Goal: Task Accomplishment & Management: Manage account settings

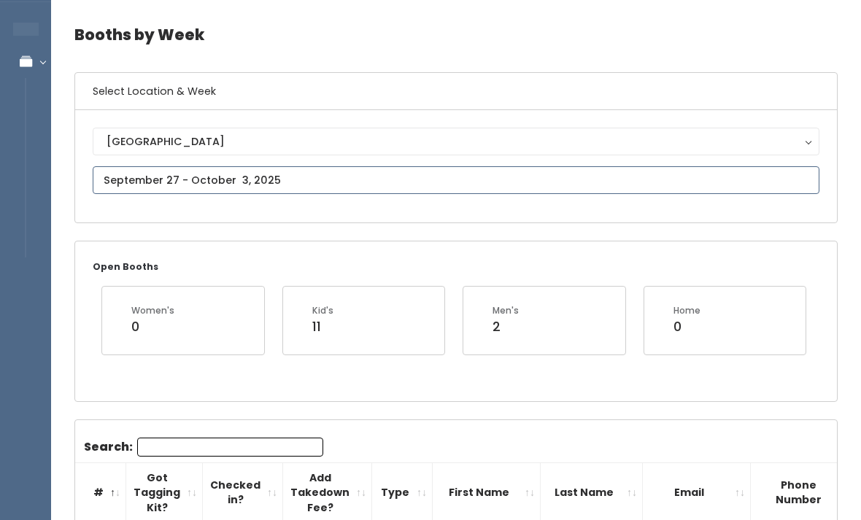
click at [366, 172] on input "text" at bounding box center [456, 180] width 727 height 28
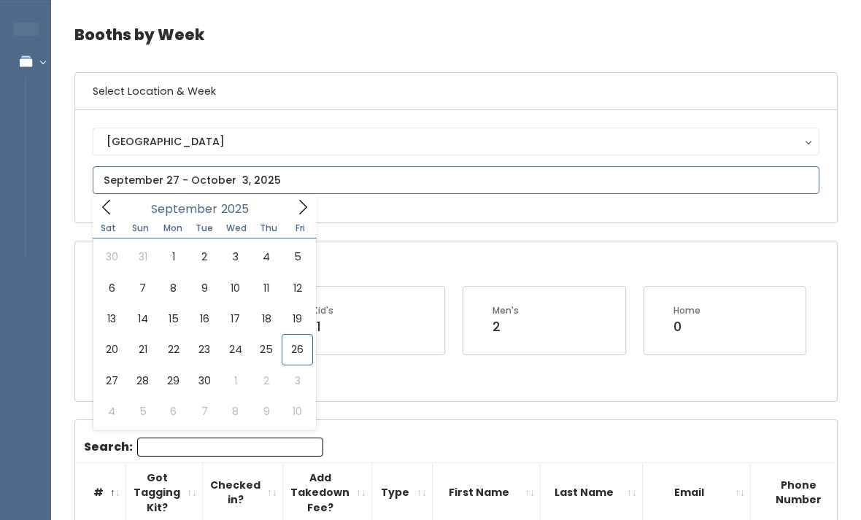
type input "September 27 to October 3"
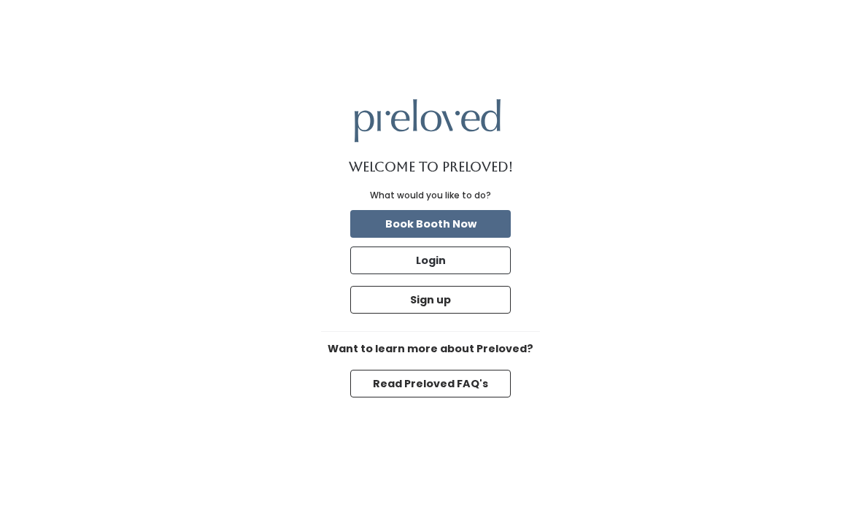
click at [463, 274] on button "Login" at bounding box center [430, 261] width 161 height 28
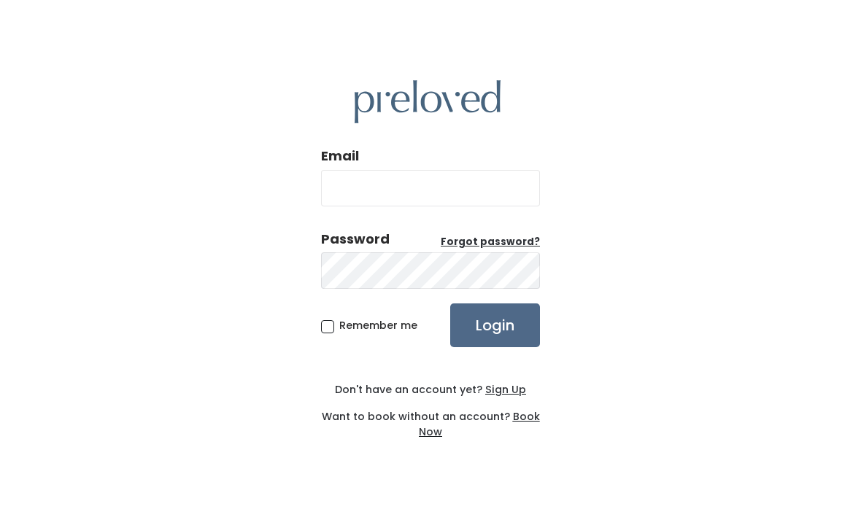
click at [438, 207] on input "Email" at bounding box center [430, 188] width 219 height 36
type input "rexburg.store@preloved.love"
click at [495, 347] on input "Login" at bounding box center [495, 326] width 90 height 44
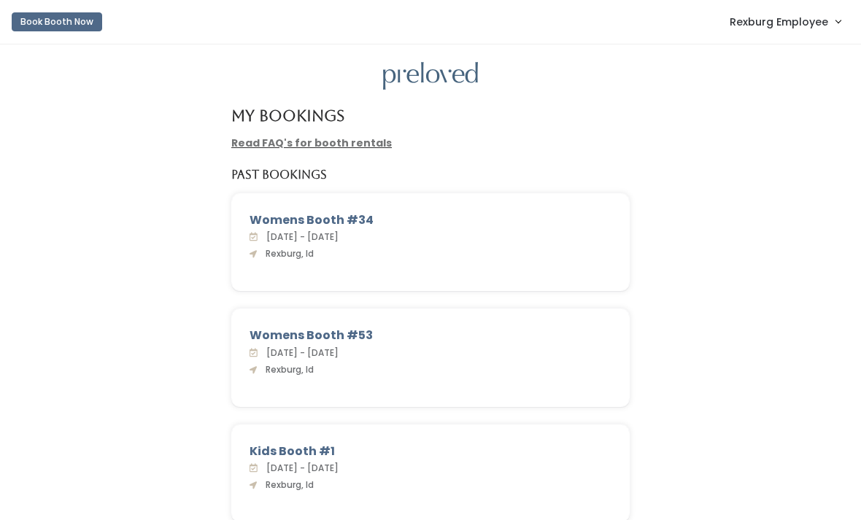
click at [768, 14] on span "Rexburg Employee" at bounding box center [779, 22] width 99 height 16
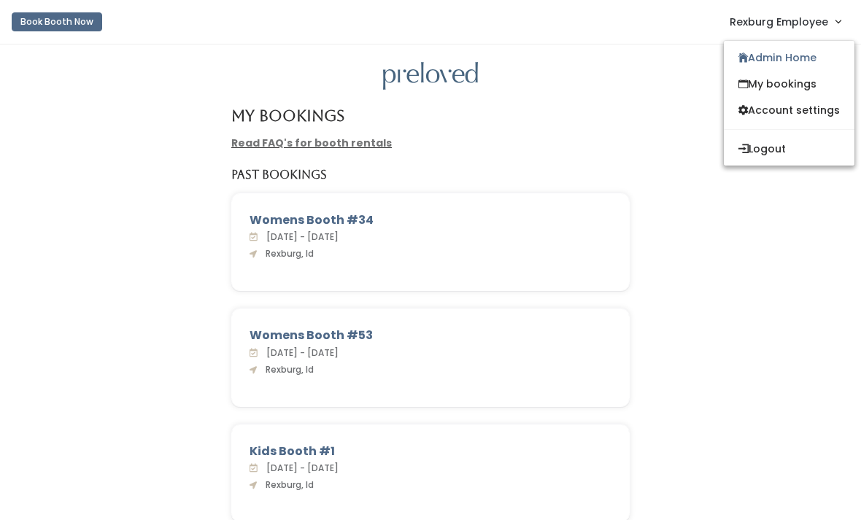
click at [801, 90] on link "My bookings" at bounding box center [789, 84] width 131 height 26
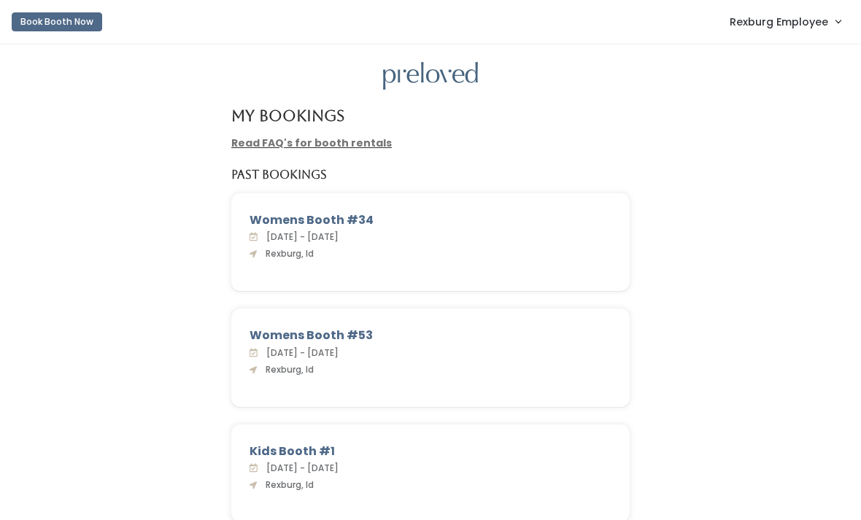
click at [829, 31] on link "Rexburg Employee" at bounding box center [785, 21] width 140 height 31
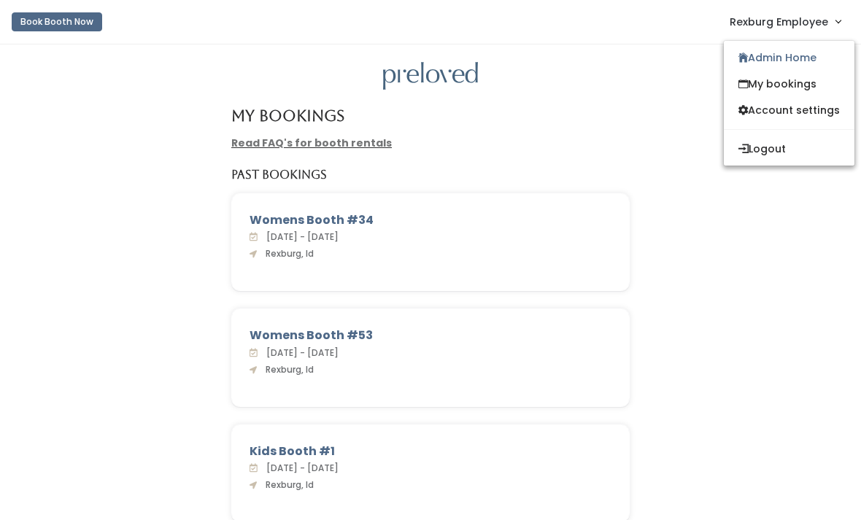
click at [800, 58] on link "Admin Home" at bounding box center [789, 58] width 131 height 26
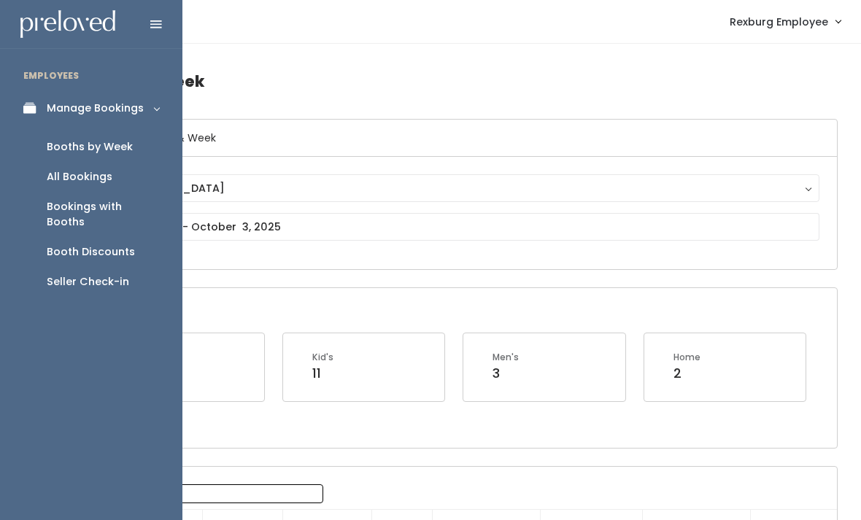
click at [102, 150] on div "Booths by Week" at bounding box center [90, 146] width 86 height 15
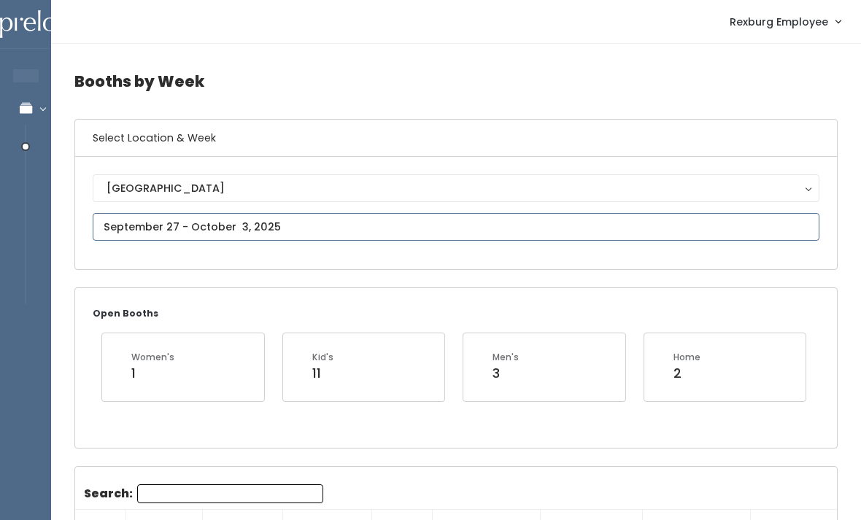
click at [365, 220] on input "text" at bounding box center [456, 227] width 727 height 28
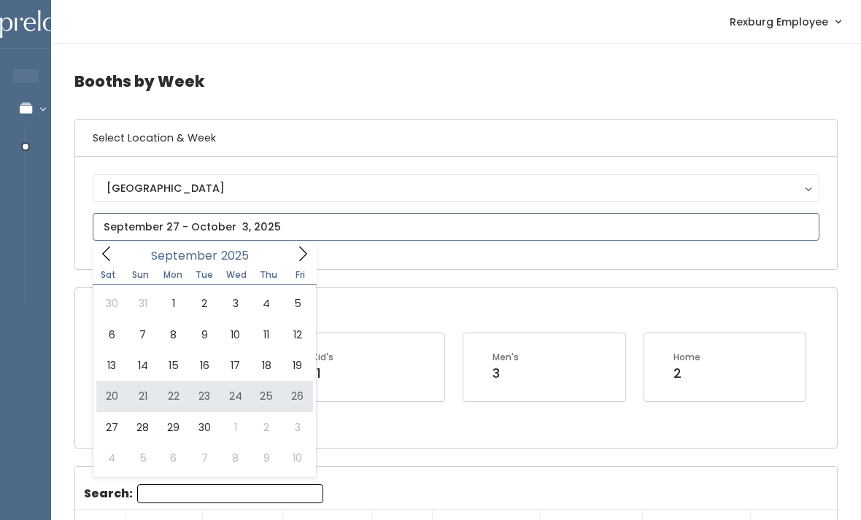
type input "[DATE] to [DATE]"
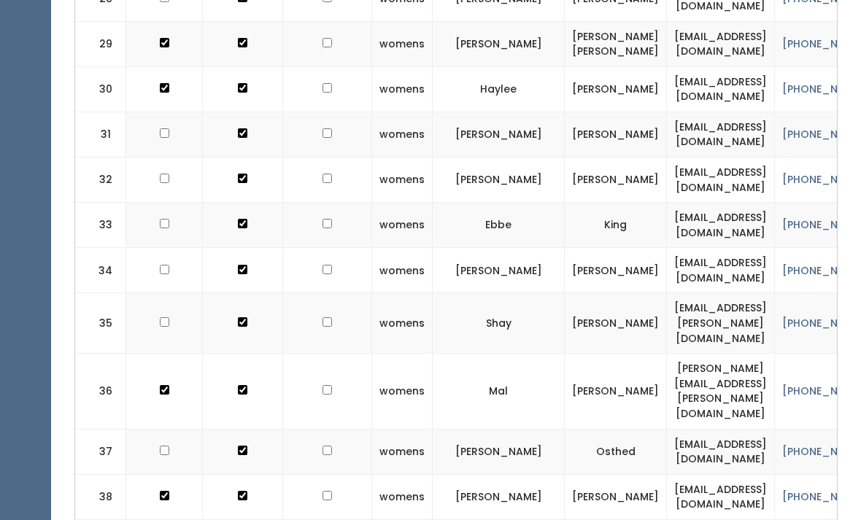
scroll to position [1754, 0]
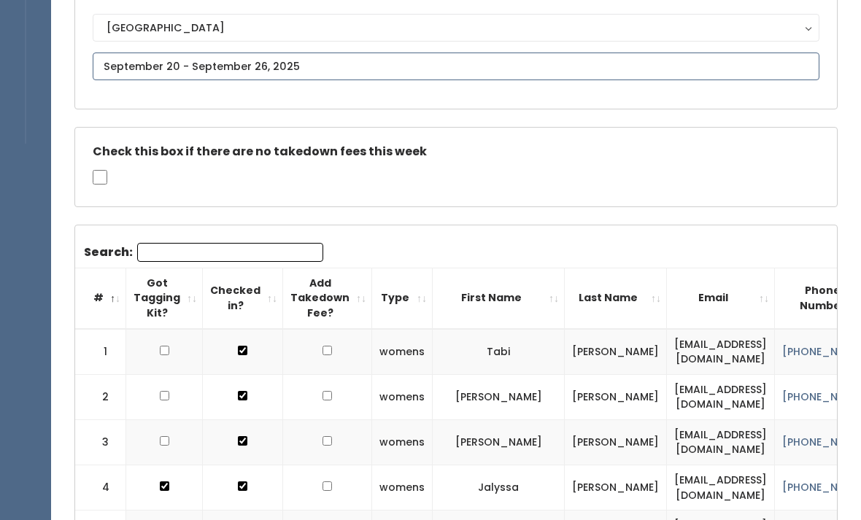
click at [270, 58] on input "text" at bounding box center [456, 67] width 727 height 28
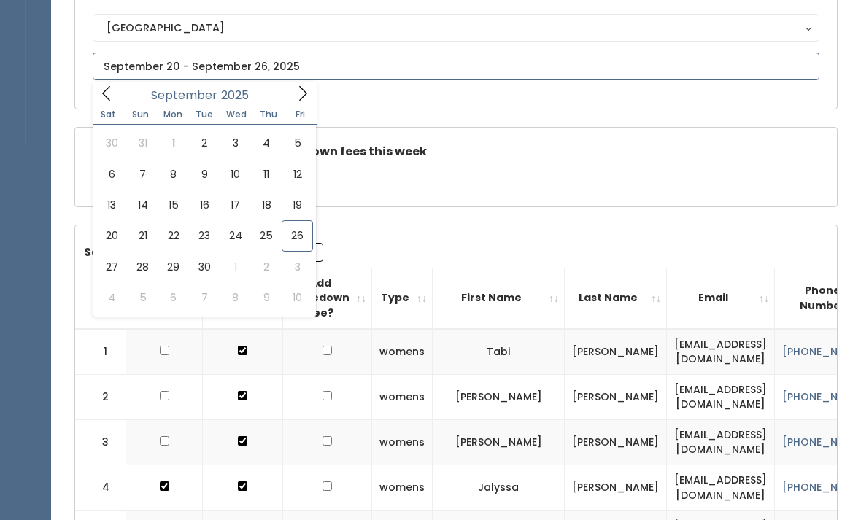
scroll to position [161, 0]
type input "[DATE] to [DATE]"
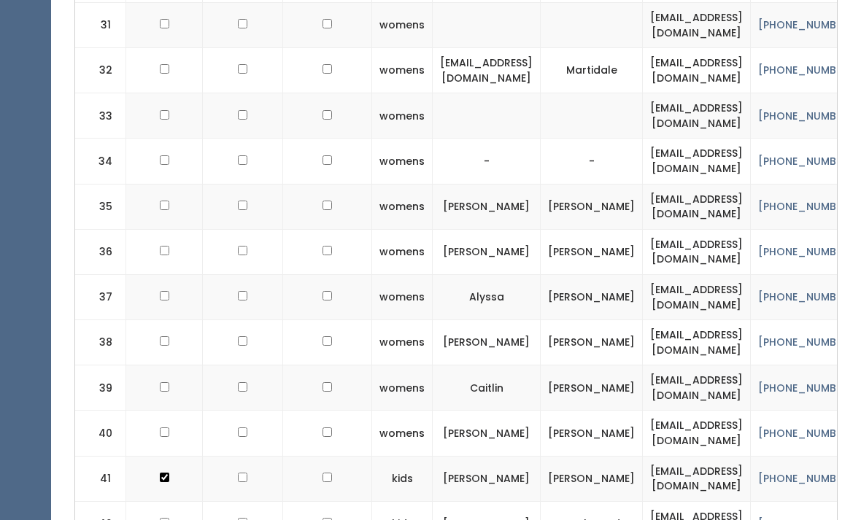
scroll to position [1930, 0]
click at [145, 365] on td at bounding box center [164, 387] width 77 height 45
click at [161, 382] on input "checkbox" at bounding box center [164, 386] width 9 height 9
checkbox input "true"
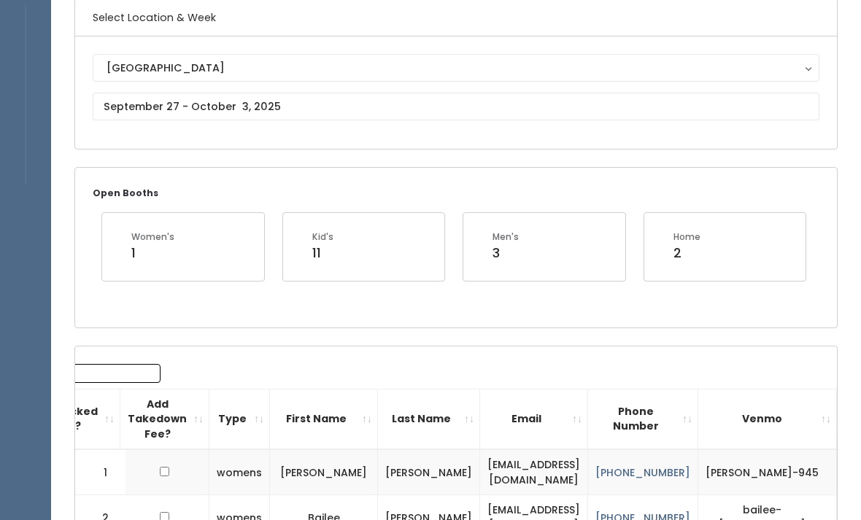
scroll to position [121, 0]
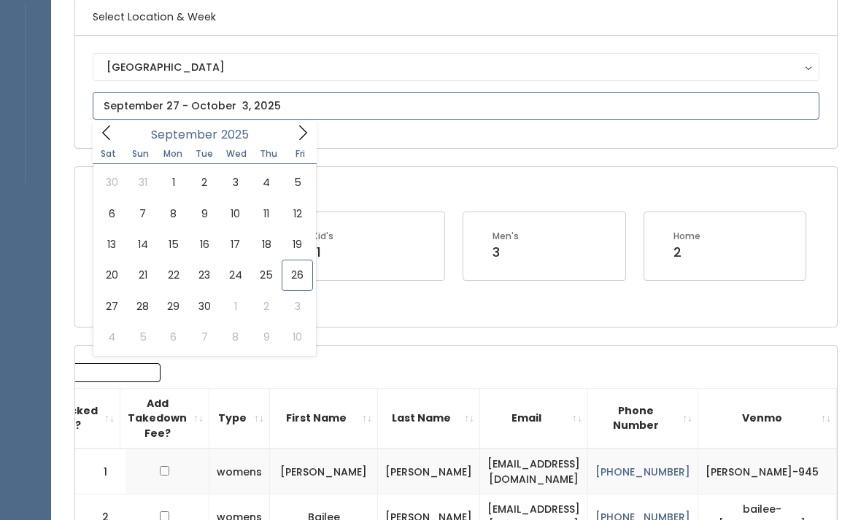
type input "[DATE] to [DATE]"
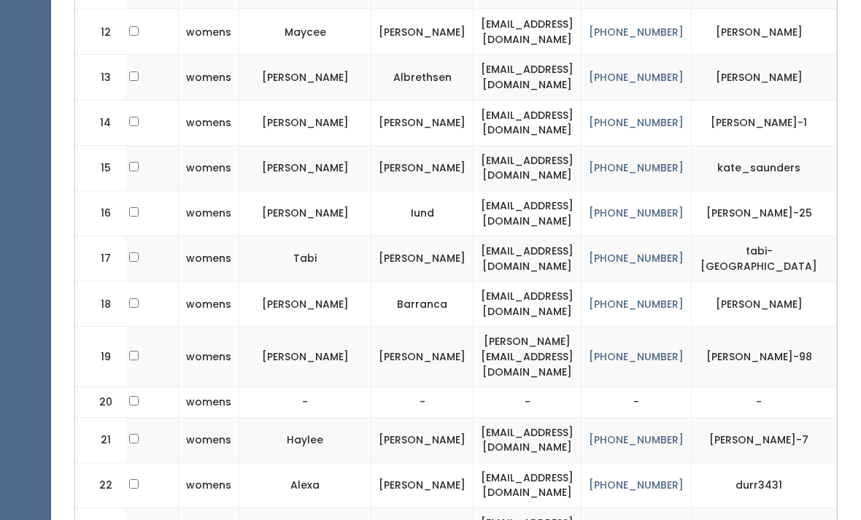
scroll to position [974, 0]
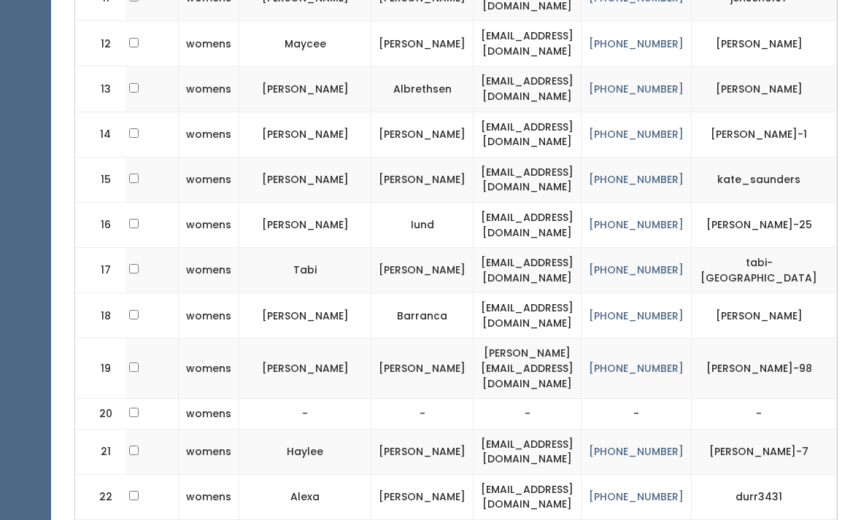
click at [270, 474] on td "Alexa" at bounding box center [305, 496] width 132 height 45
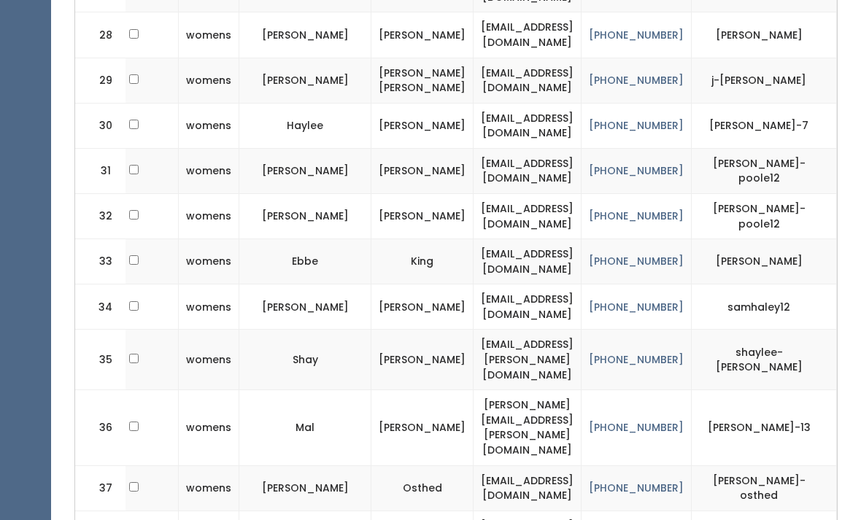
scroll to position [1720, 0]
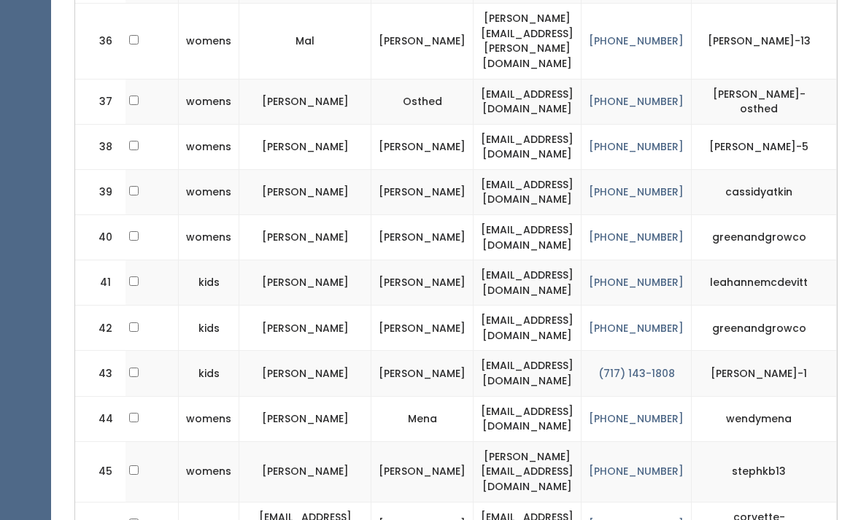
scroll to position [2105, 0]
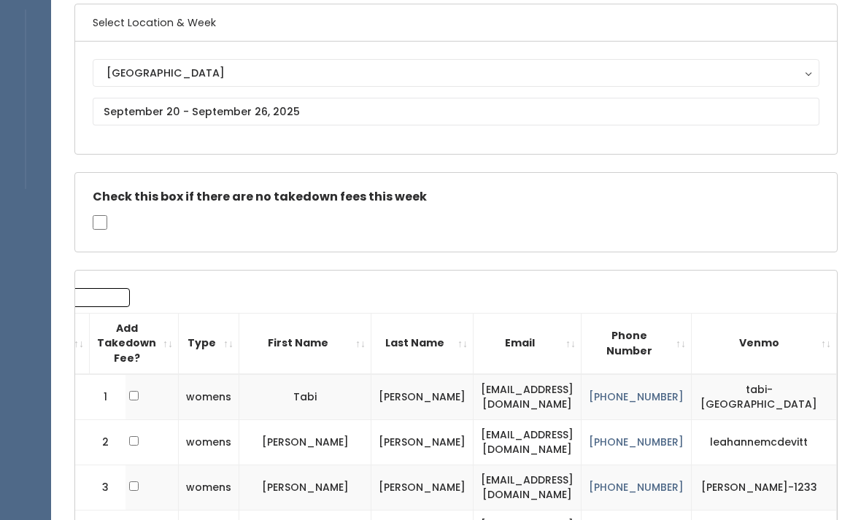
scroll to position [0, 0]
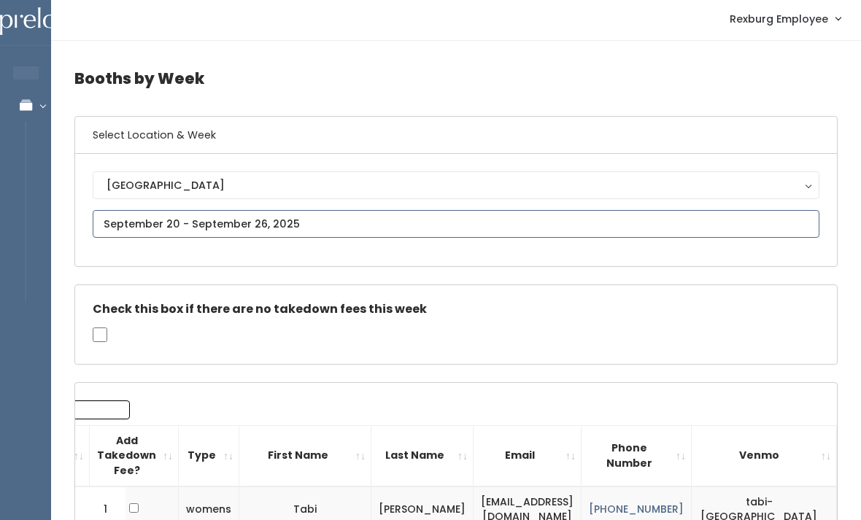
click at [323, 229] on input "text" at bounding box center [456, 225] width 727 height 28
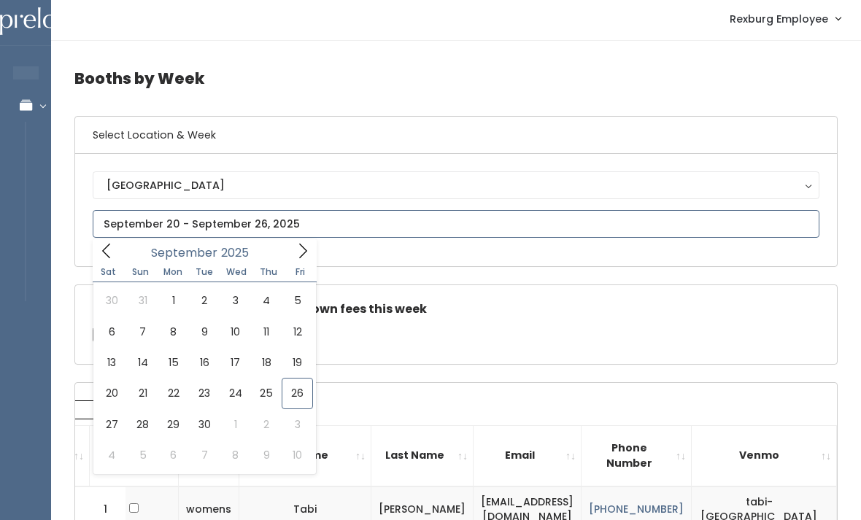
scroll to position [3, 0]
type input "[DATE] to [DATE]"
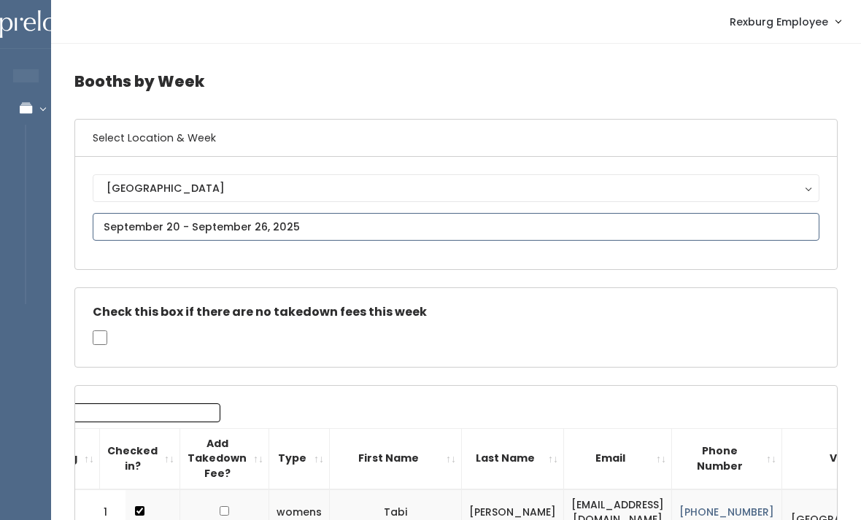
click at [165, 218] on input "text" at bounding box center [456, 227] width 727 height 28
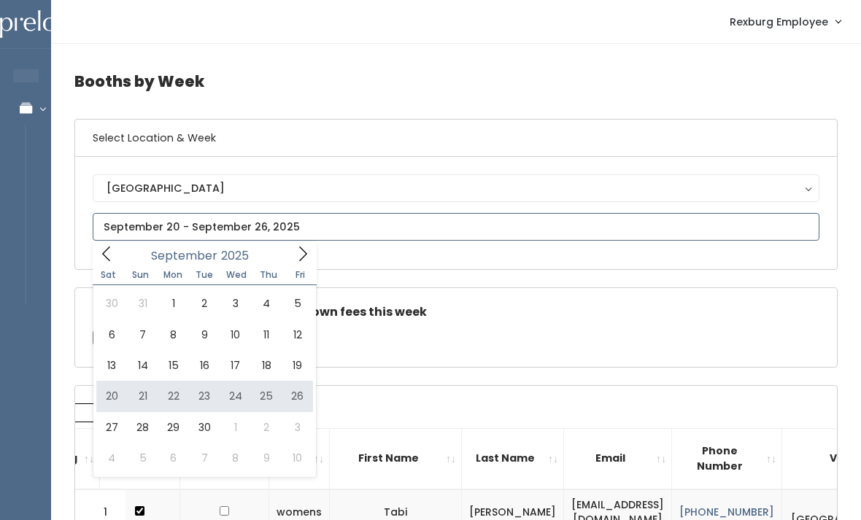
type input "[DATE] to [DATE]"
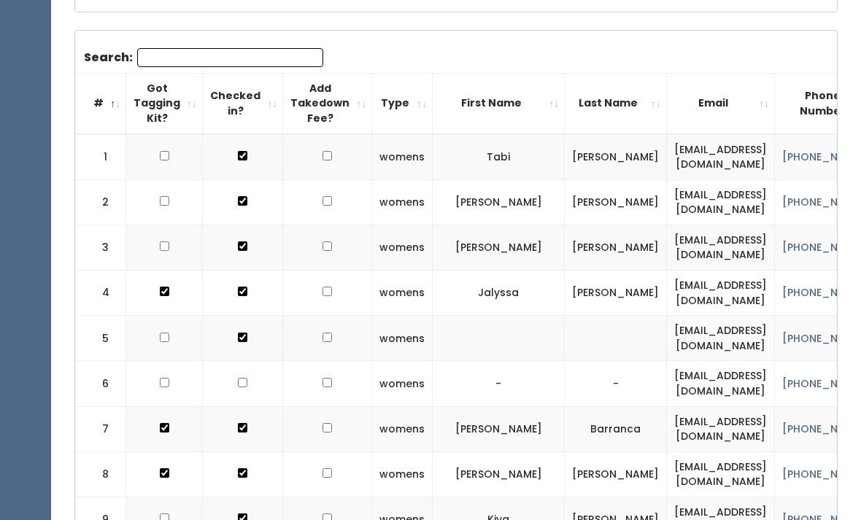
scroll to position [355, 0]
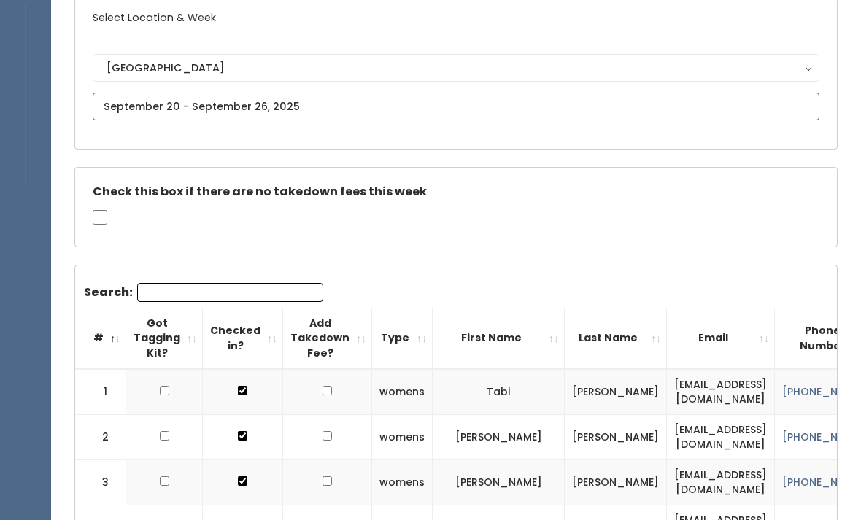
click at [176, 99] on input "text" at bounding box center [456, 107] width 727 height 28
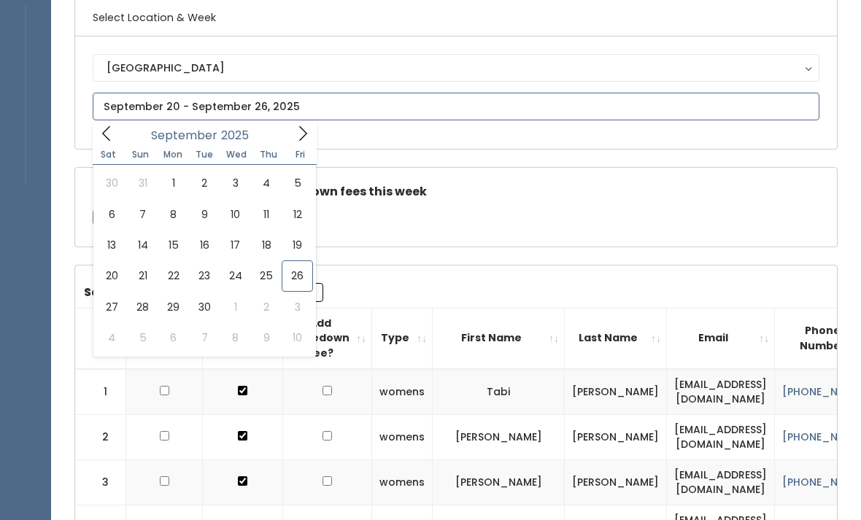
type input "[DATE] to [DATE]"
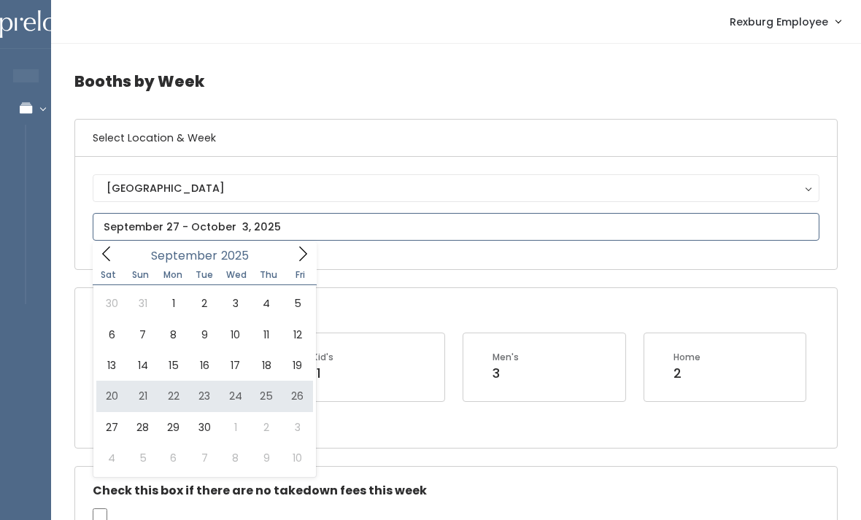
type input "[DATE] to [DATE]"
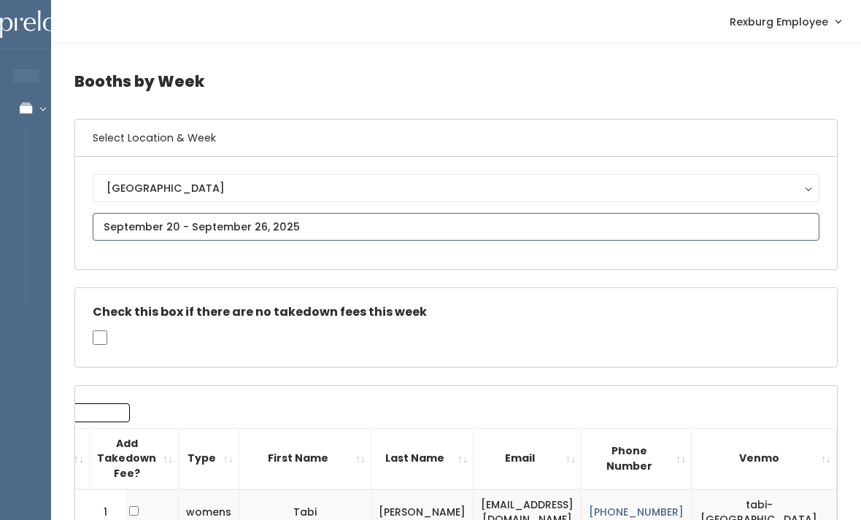
click at [150, 223] on input "text" at bounding box center [456, 227] width 727 height 28
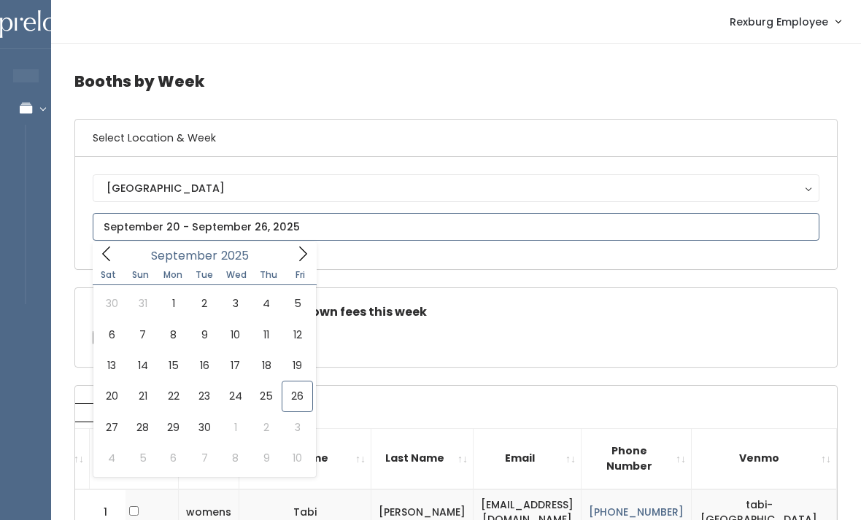
type input "[DATE] to [DATE]"
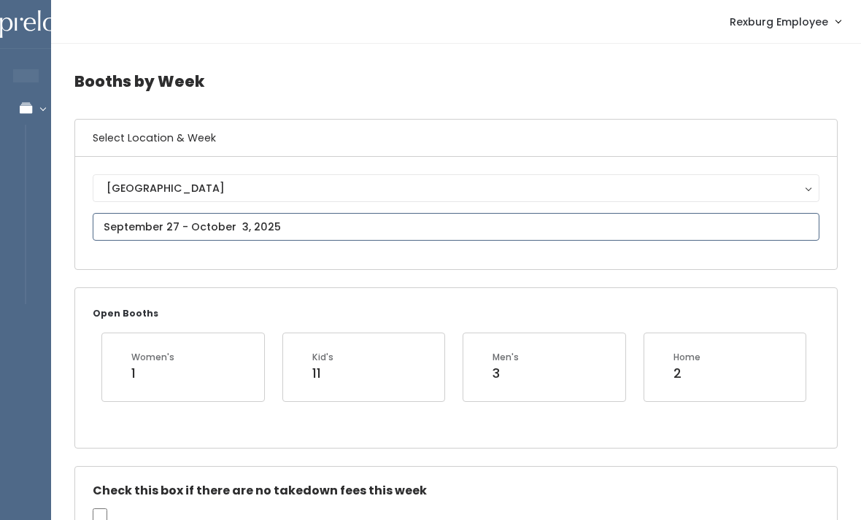
click at [137, 225] on input "text" at bounding box center [456, 227] width 727 height 28
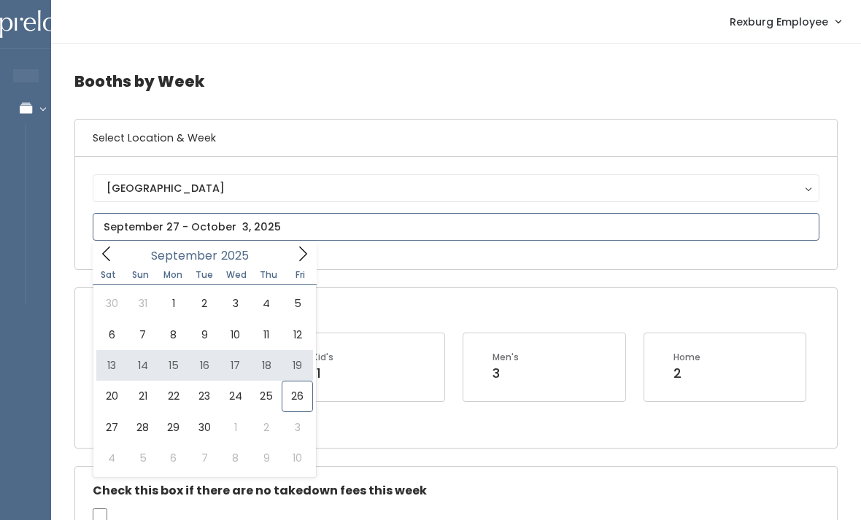
type input "[DATE] to [DATE]"
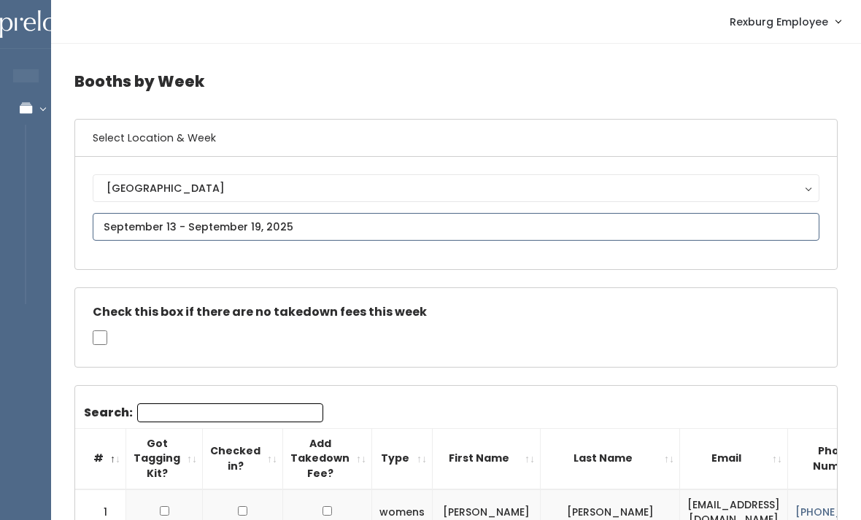
click at [129, 225] on input "text" at bounding box center [456, 227] width 727 height 28
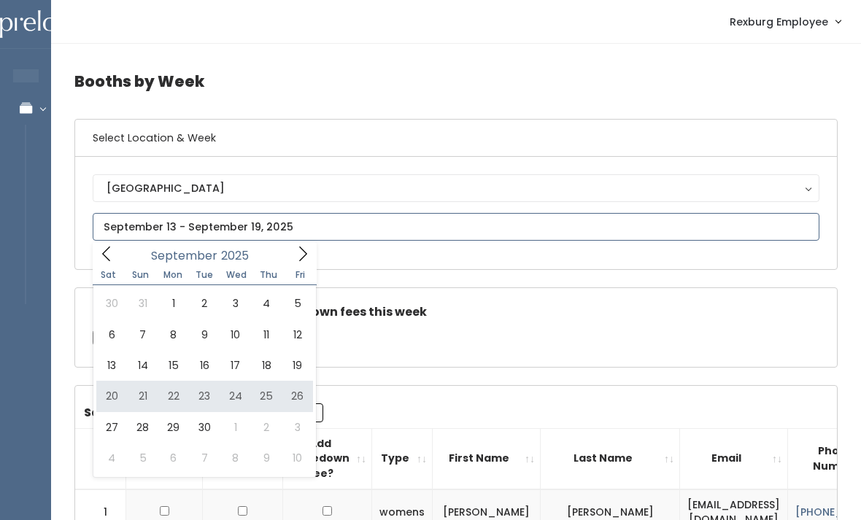
type input "September 20 to September 26"
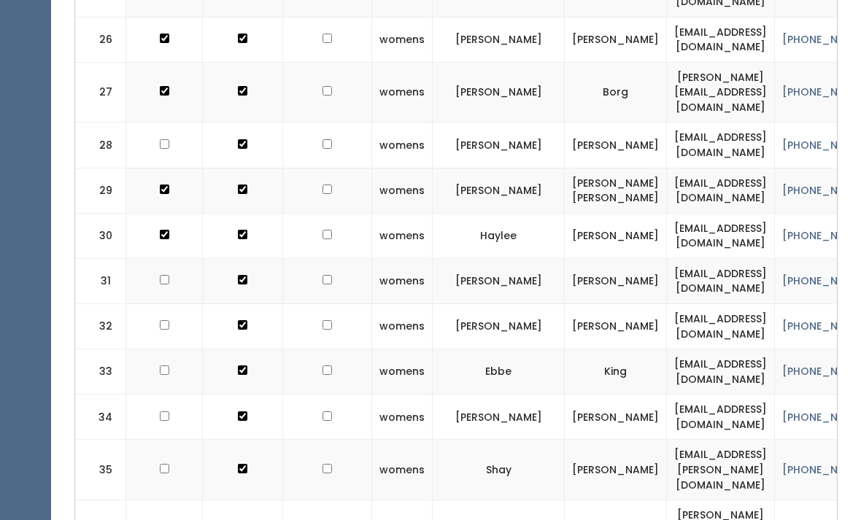
scroll to position [1608, 0]
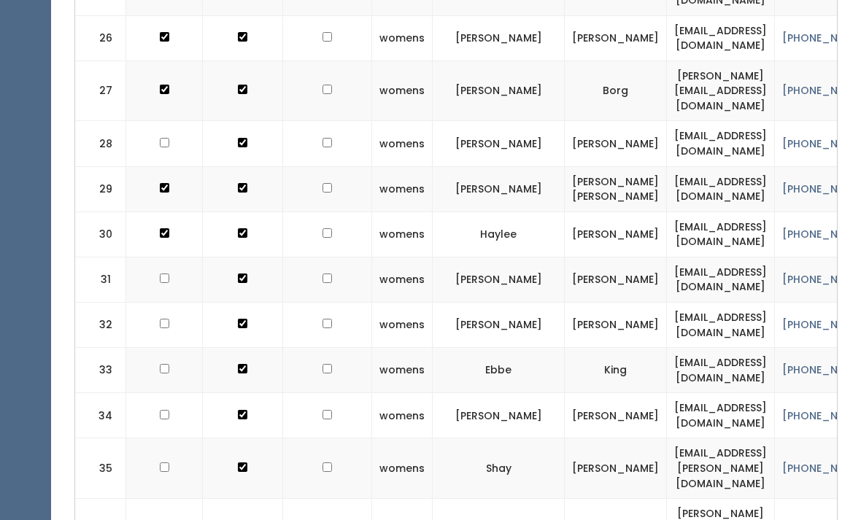
click at [320, 439] on td at bounding box center [327, 469] width 89 height 61
click at [333, 439] on td at bounding box center [327, 469] width 89 height 61
click at [323, 463] on input "checkbox" at bounding box center [327, 467] width 9 height 9
checkbox input "true"
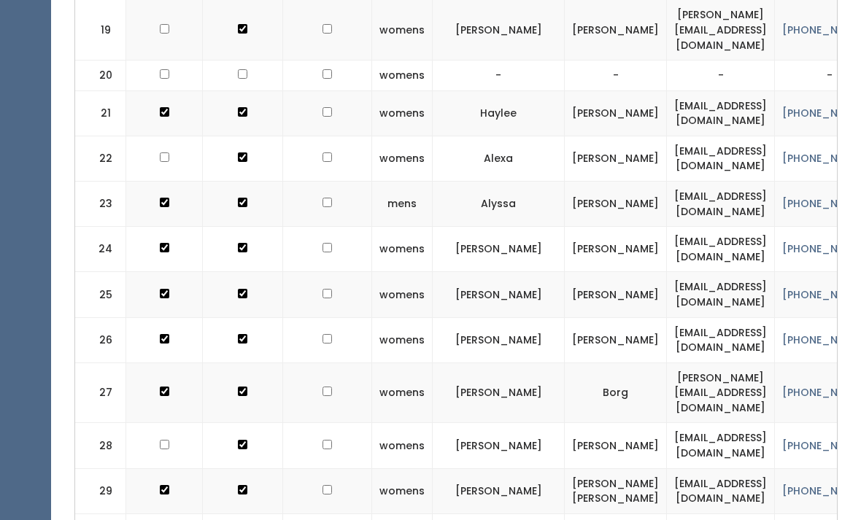
scroll to position [1306, 0]
click at [323, 388] on input "checkbox" at bounding box center [327, 392] width 9 height 9
checkbox input "true"
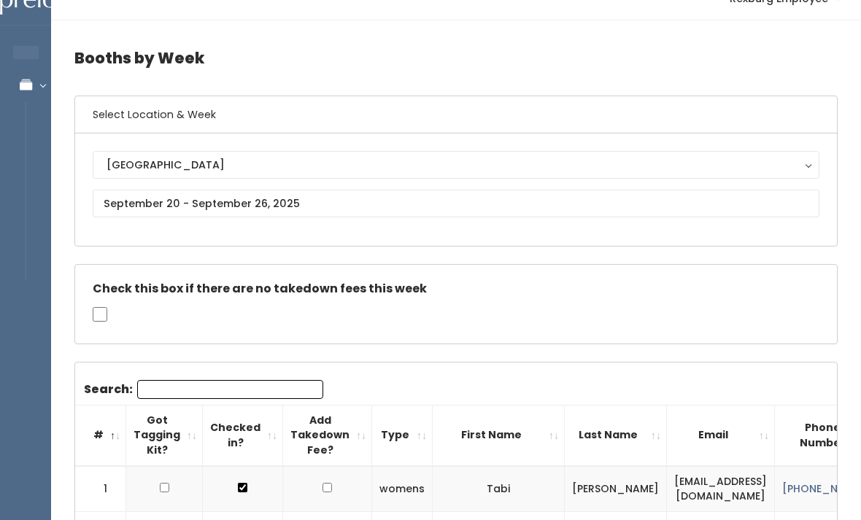
scroll to position [0, 0]
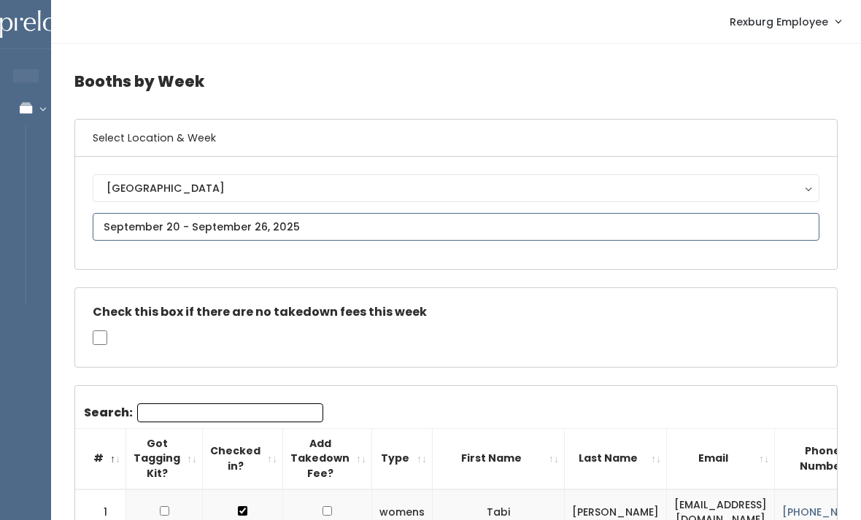
click at [145, 226] on input "text" at bounding box center [456, 227] width 727 height 28
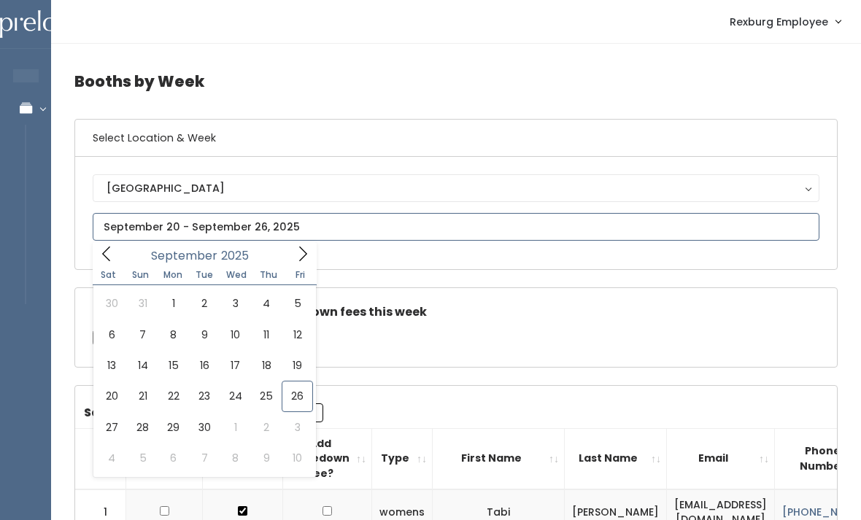
type input "September 27 to October 3"
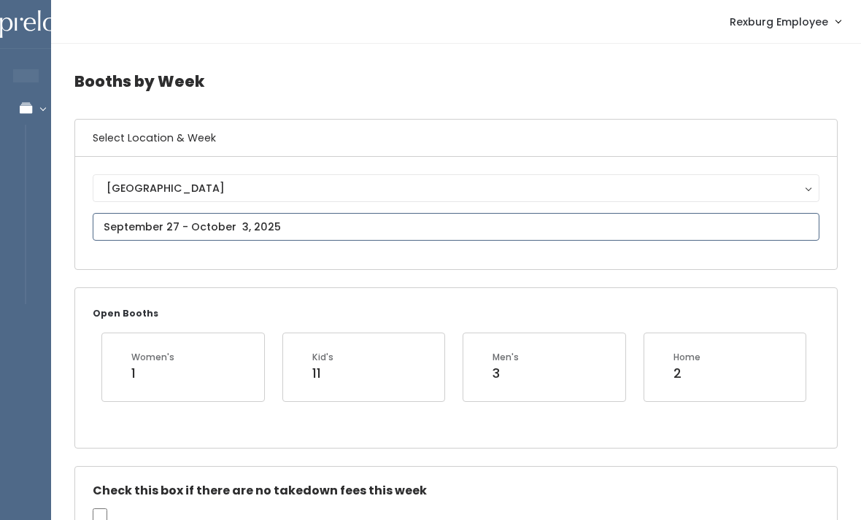
click at [122, 223] on input "text" at bounding box center [456, 227] width 727 height 28
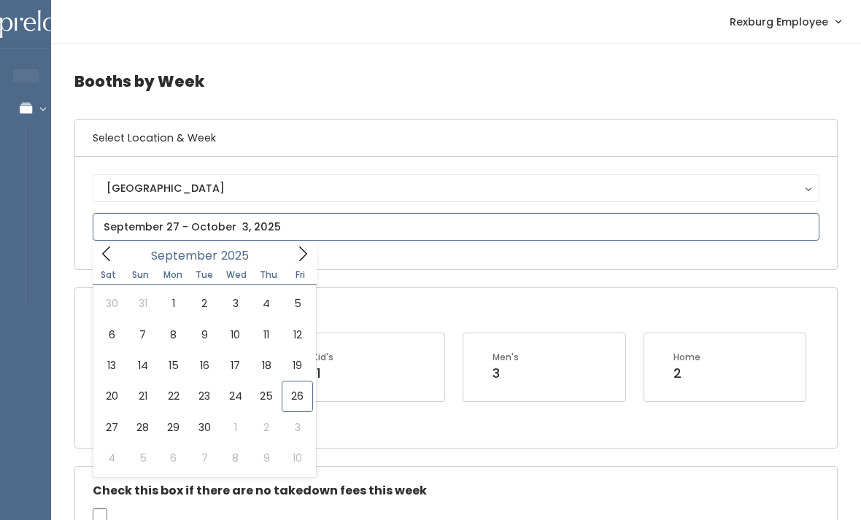
type input "September 13 to September 19"
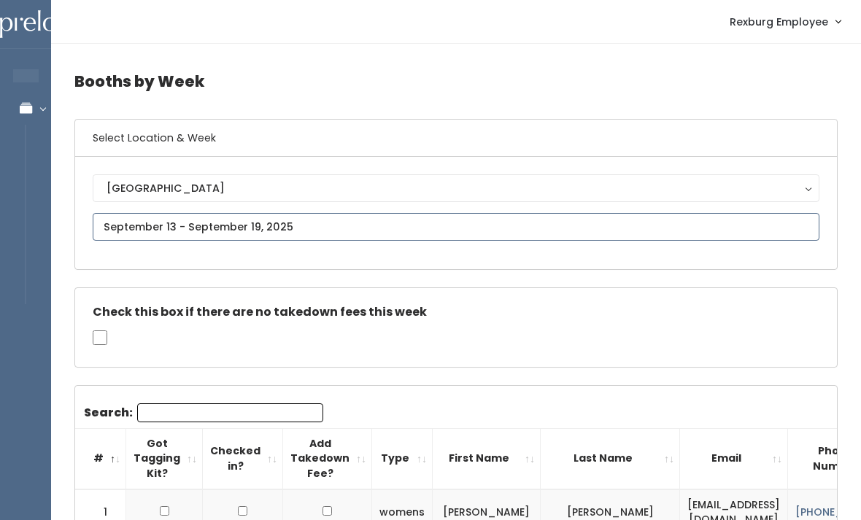
click at [117, 223] on input "text" at bounding box center [456, 227] width 727 height 28
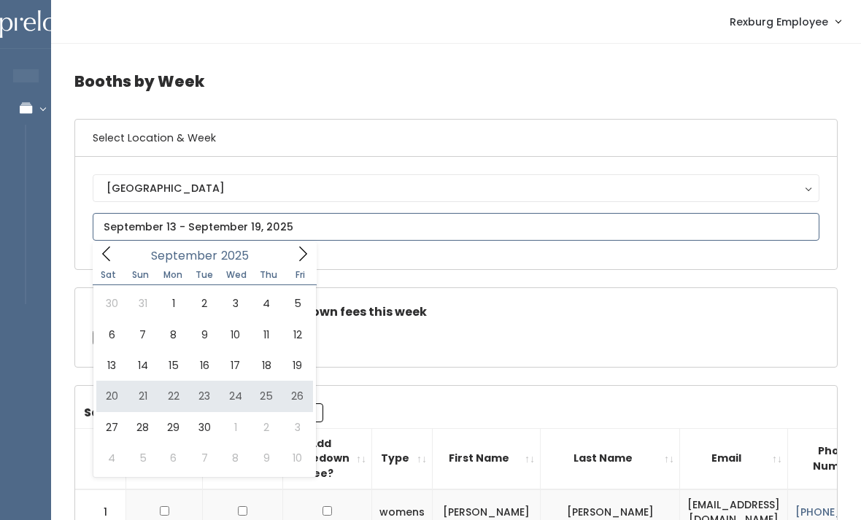
type input "[DATE] to [DATE]"
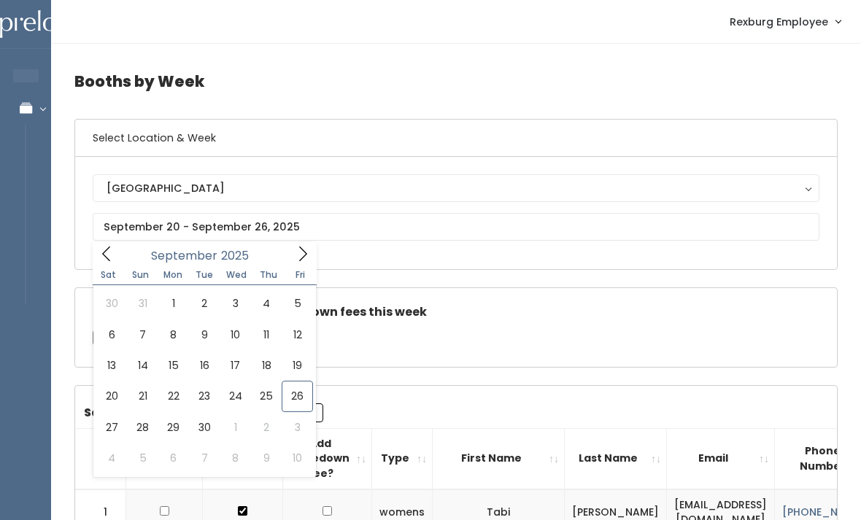
click at [345, 341] on div "Check this box if there are no takedown fees this week" at bounding box center [456, 327] width 762 height 79
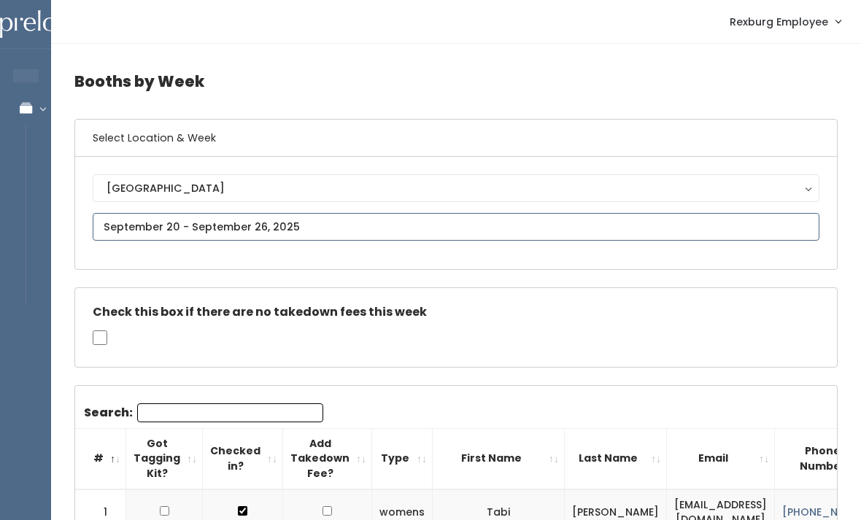
click at [124, 216] on input "text" at bounding box center [456, 227] width 727 height 28
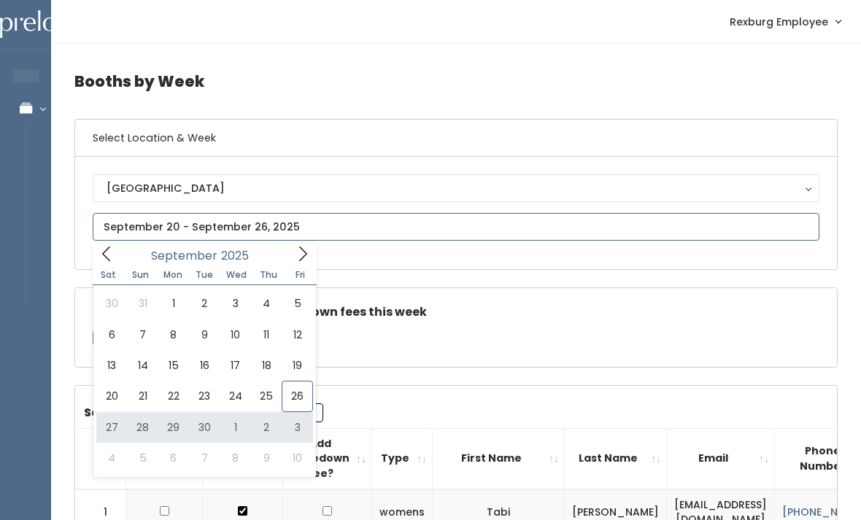
type input "September 27 to October 3"
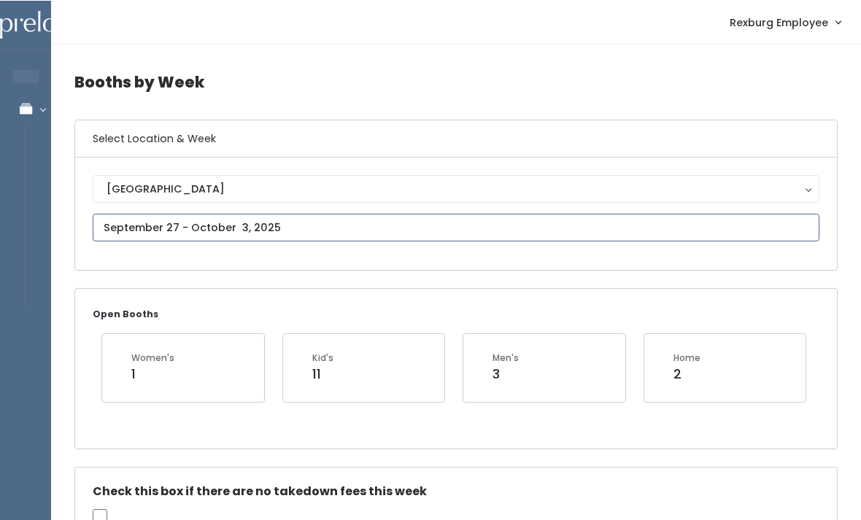
click at [128, 227] on input "text" at bounding box center [456, 227] width 727 height 28
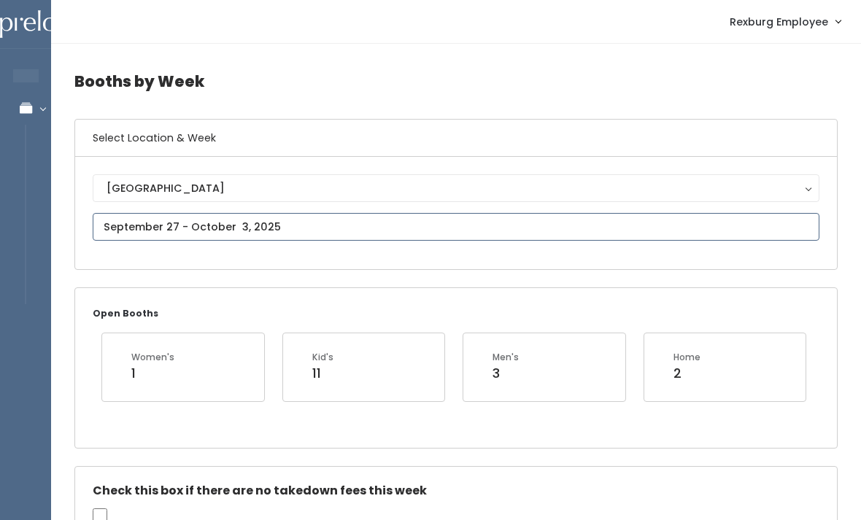
click at [124, 228] on input "text" at bounding box center [456, 227] width 727 height 28
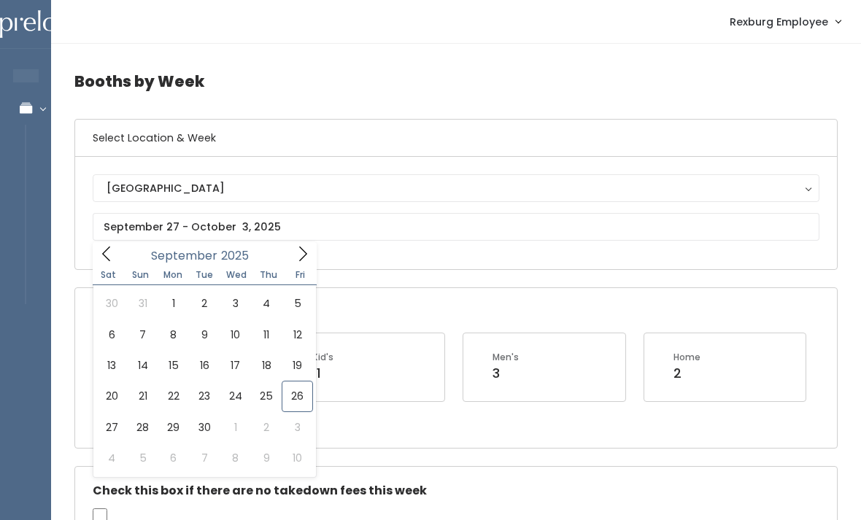
click at [741, 296] on div "Open Booths Women's 1 Kid's 11 Men's 3 Home 2" at bounding box center [456, 367] width 762 height 159
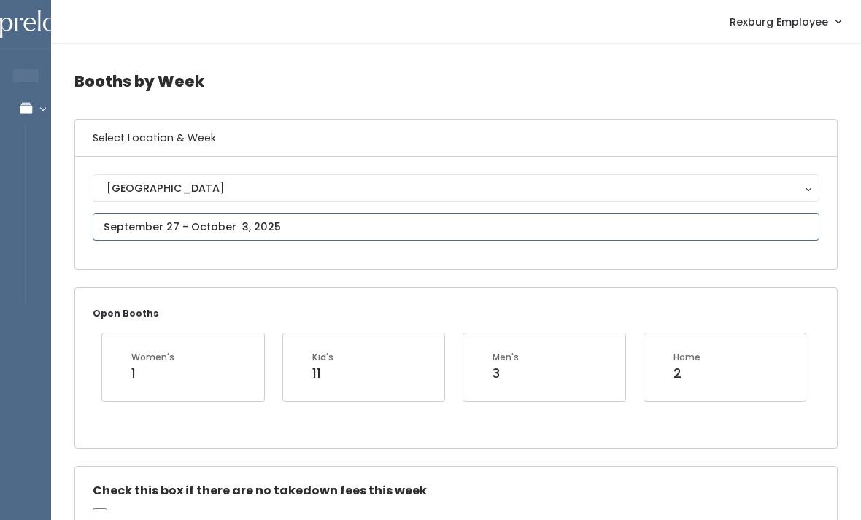
click at [111, 217] on input "text" at bounding box center [456, 227] width 727 height 28
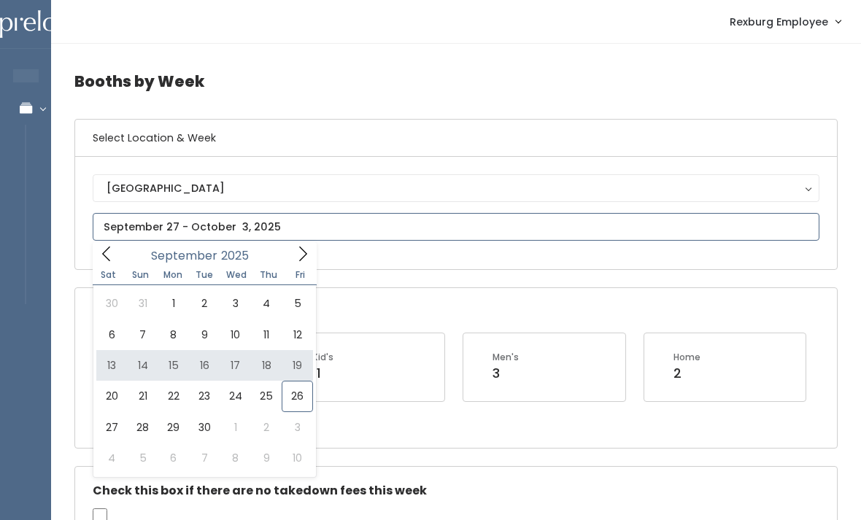
type input "[DATE] to [DATE]"
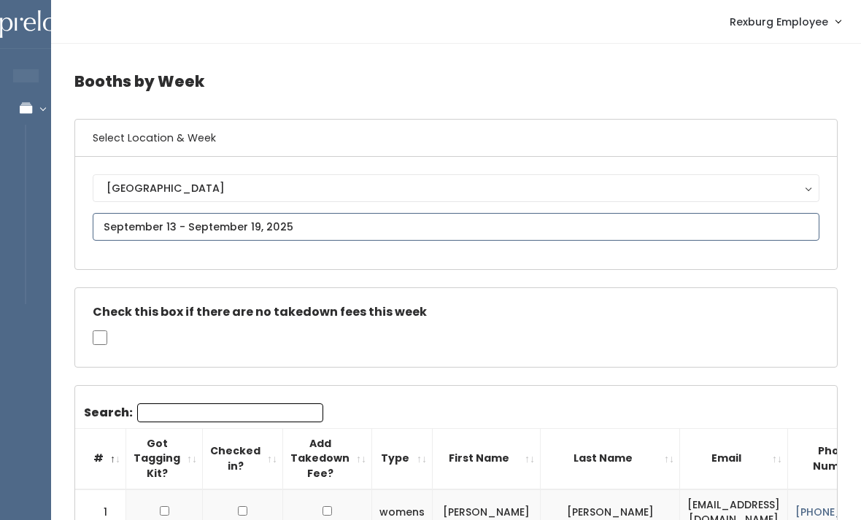
click at [177, 217] on input "text" at bounding box center [456, 227] width 727 height 28
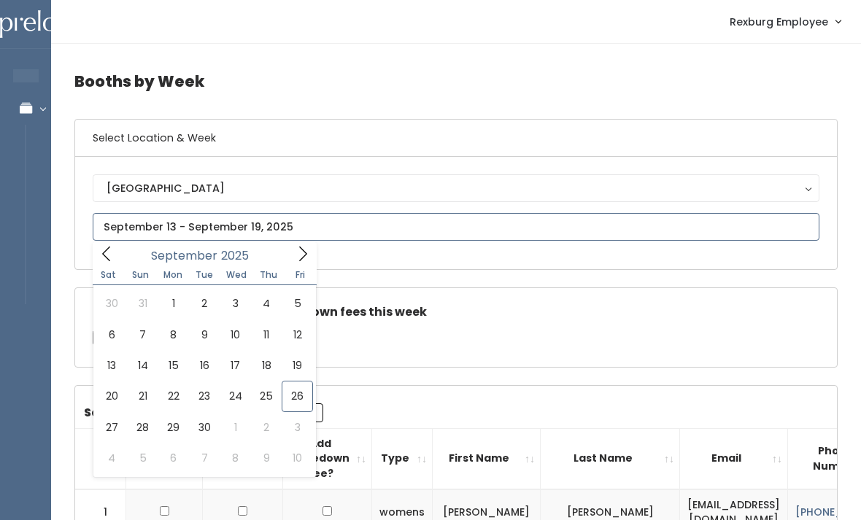
type input "September 20 to September 26"
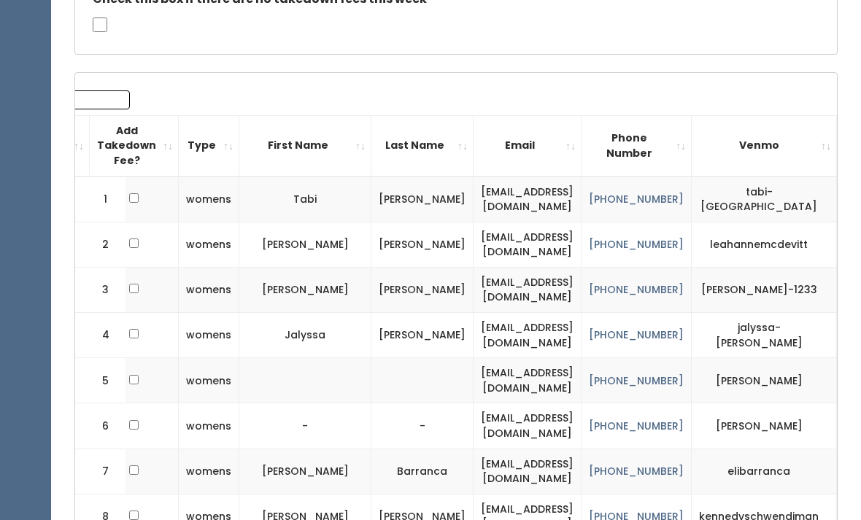
scroll to position [0, 196]
click at [156, 494] on td at bounding box center [134, 516] width 89 height 45
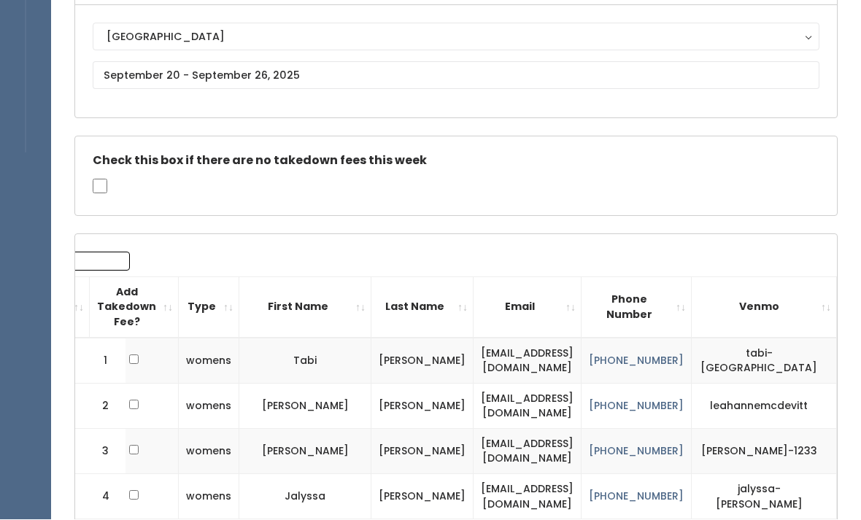
scroll to position [152, 0]
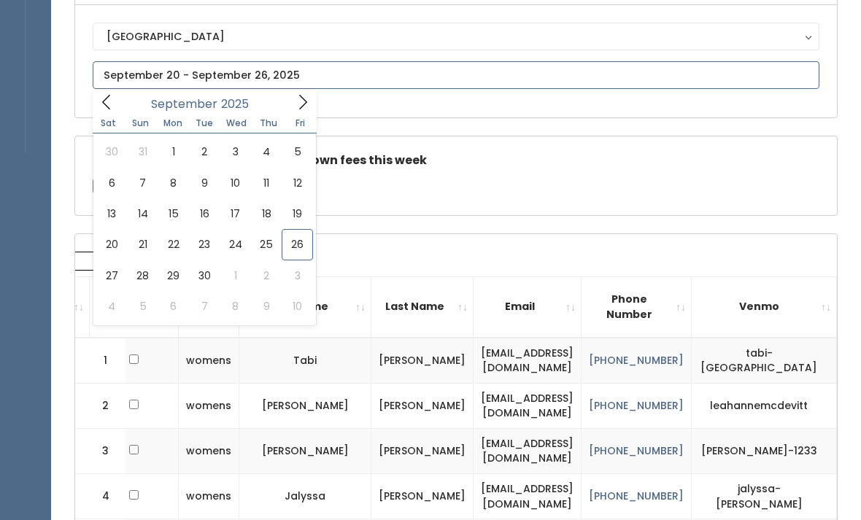
click at [309, 93] on span at bounding box center [303, 101] width 28 height 23
type input "September 27 to October 3"
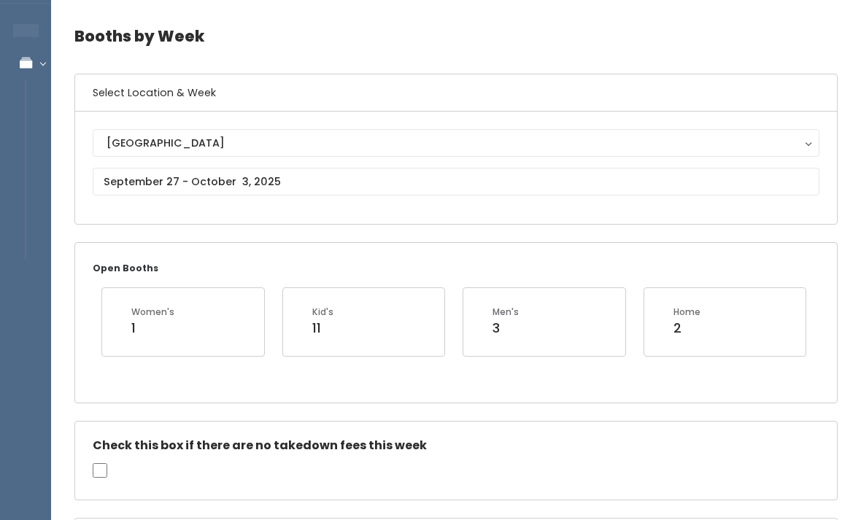
scroll to position [46, 0]
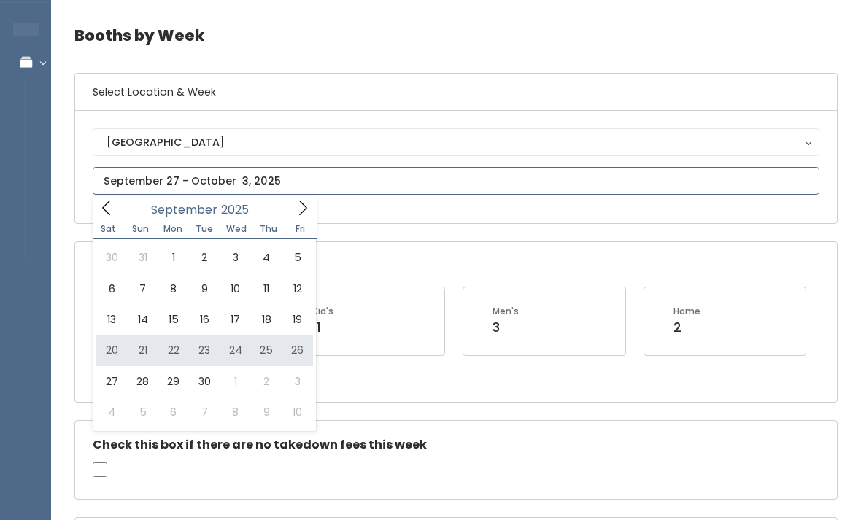
type input "September 20 to September 26"
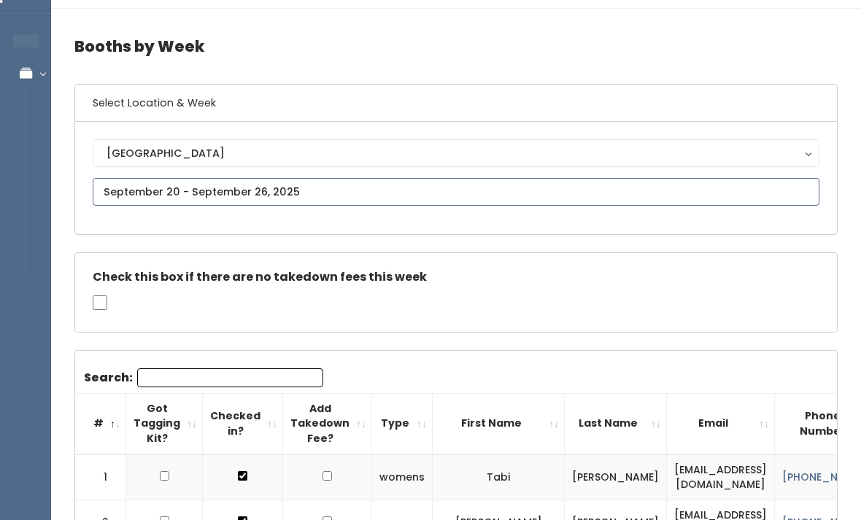
click at [117, 185] on input "text" at bounding box center [456, 193] width 727 height 28
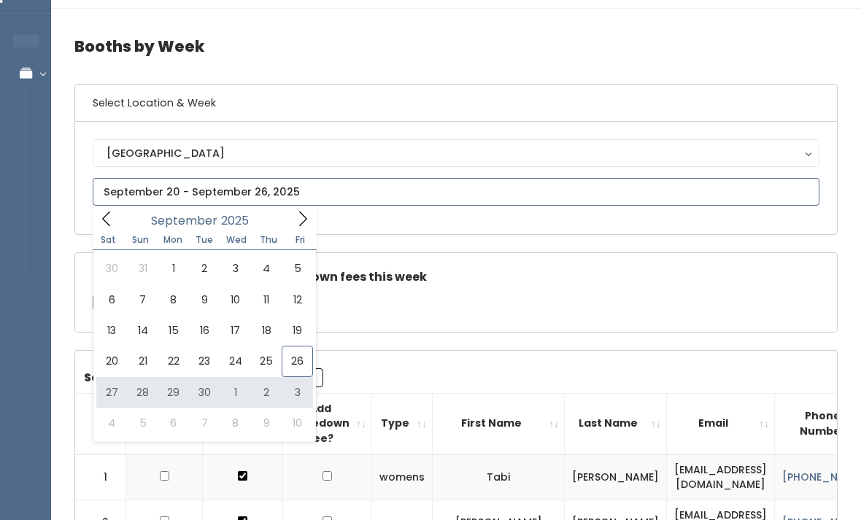
type input "[DATE] to [DATE]"
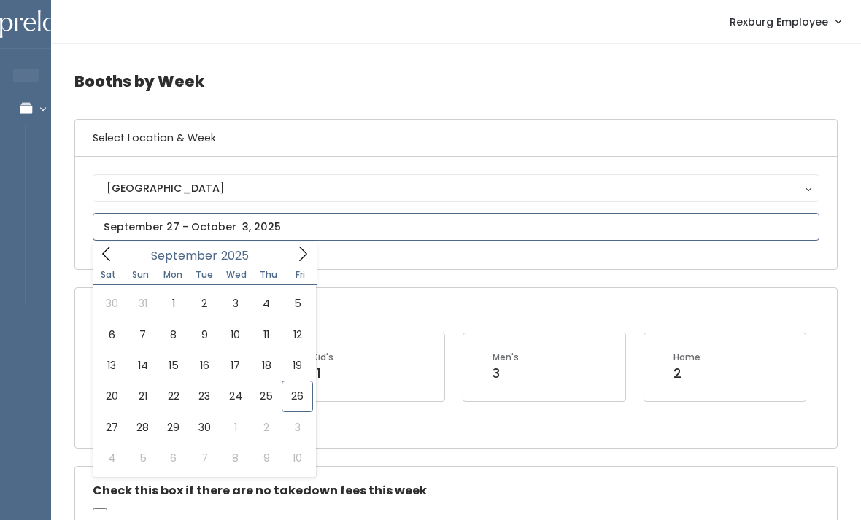
type input "[DATE] to [DATE]"
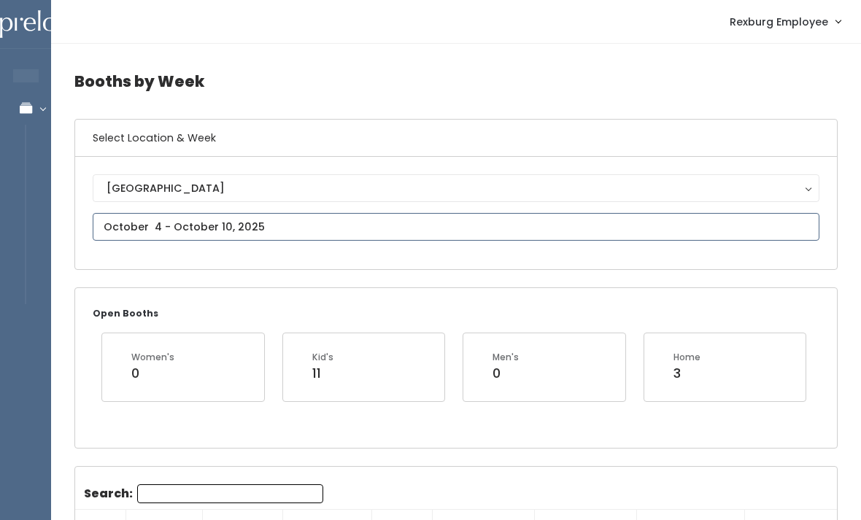
click at [172, 223] on input "text" at bounding box center [456, 227] width 727 height 28
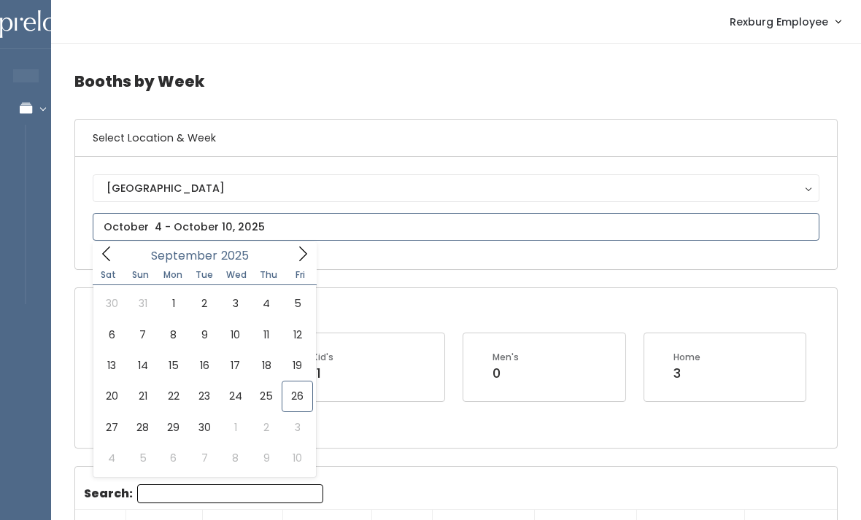
click at [291, 244] on span at bounding box center [303, 253] width 28 height 23
type input "[DATE] to [DATE]"
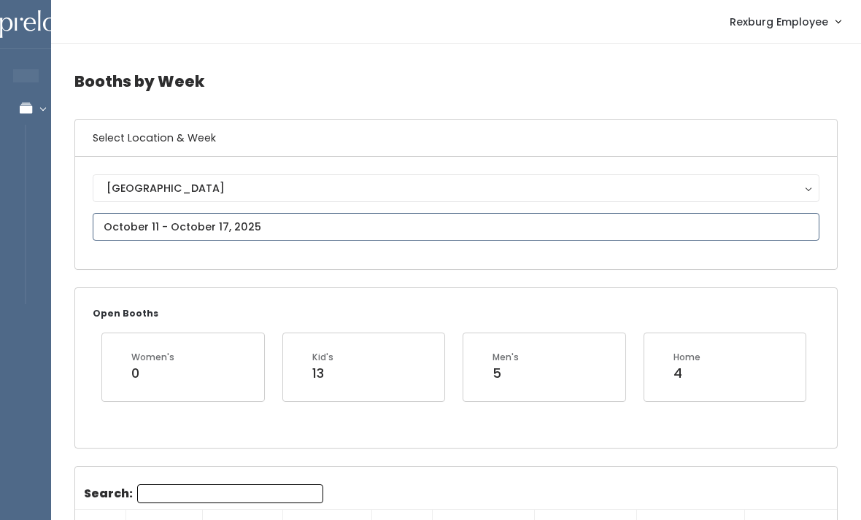
click at [133, 220] on input "text" at bounding box center [456, 227] width 727 height 28
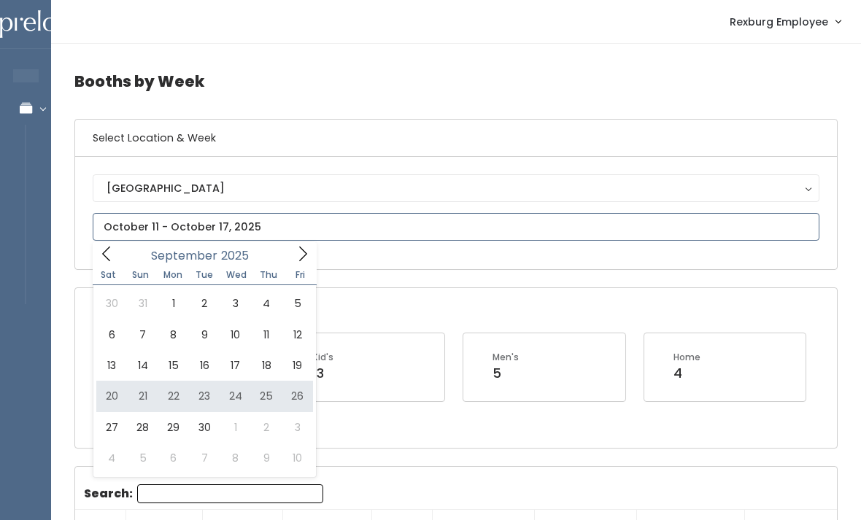
type input "September 20 to September 26"
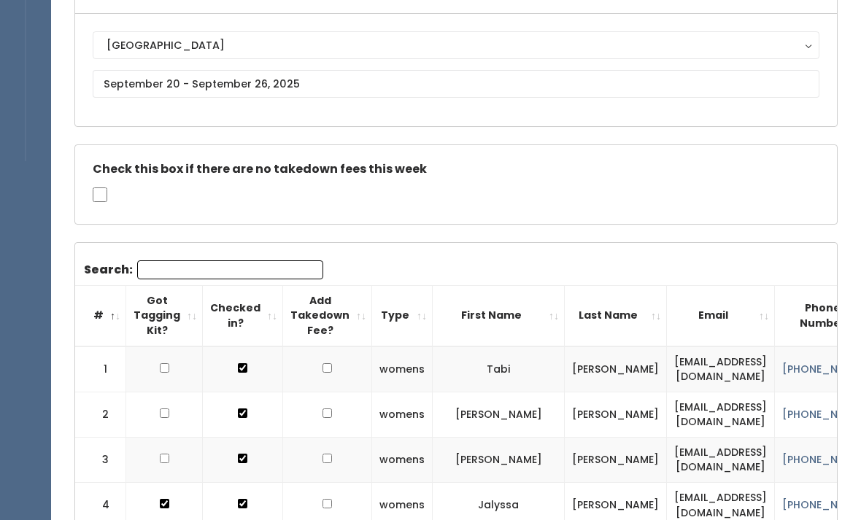
scroll to position [147, 0]
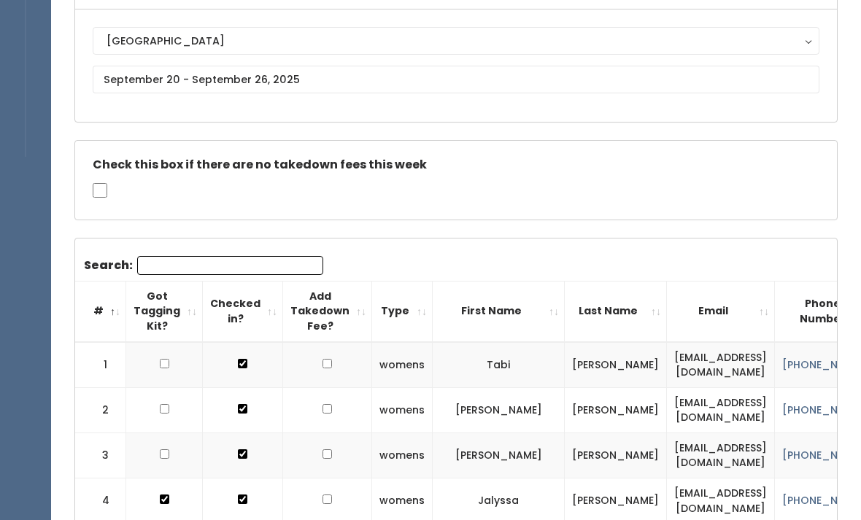
click at [128, 55] on button "[GEOGRAPHIC_DATA]" at bounding box center [456, 41] width 727 height 28
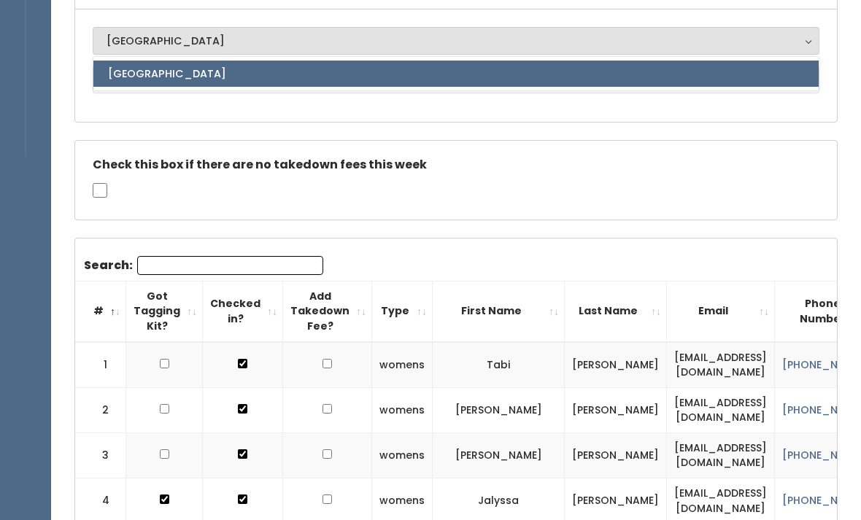
click at [145, 142] on div "Check this box if there are no takedown fees this week" at bounding box center [456, 180] width 762 height 79
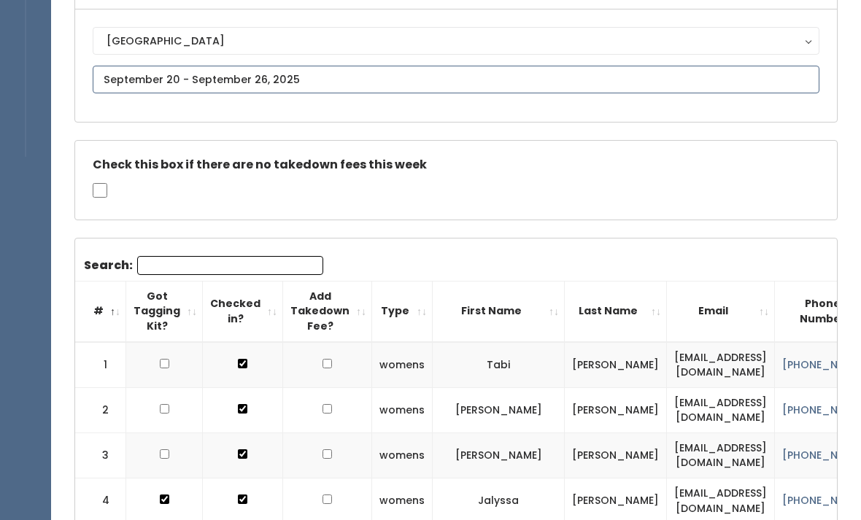
click at [153, 77] on input "text" at bounding box center [456, 80] width 727 height 28
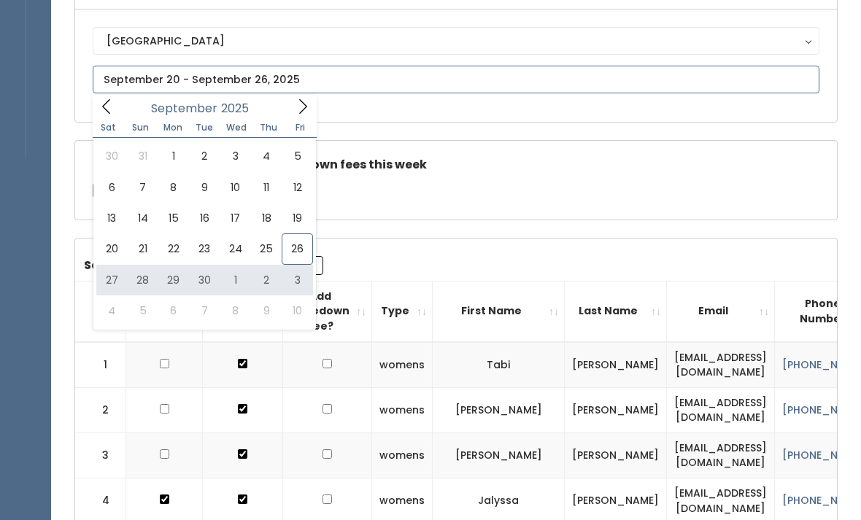
type input "[DATE] to [DATE]"
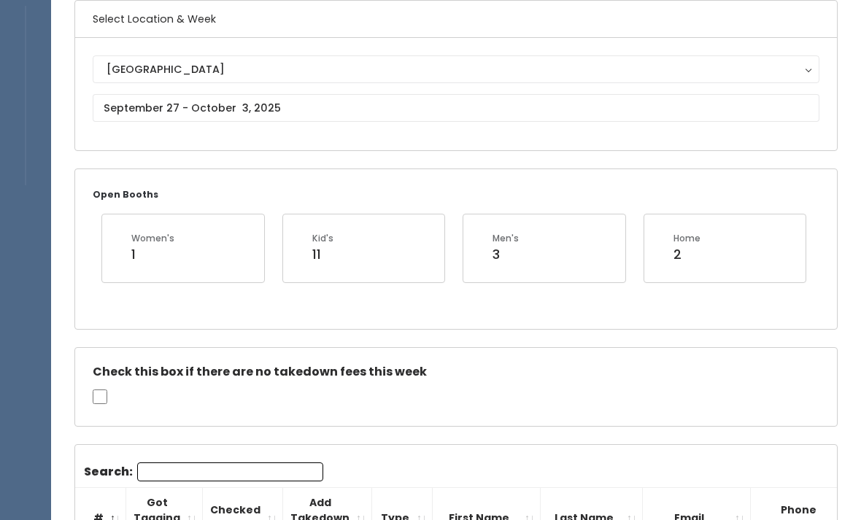
scroll to position [114, 0]
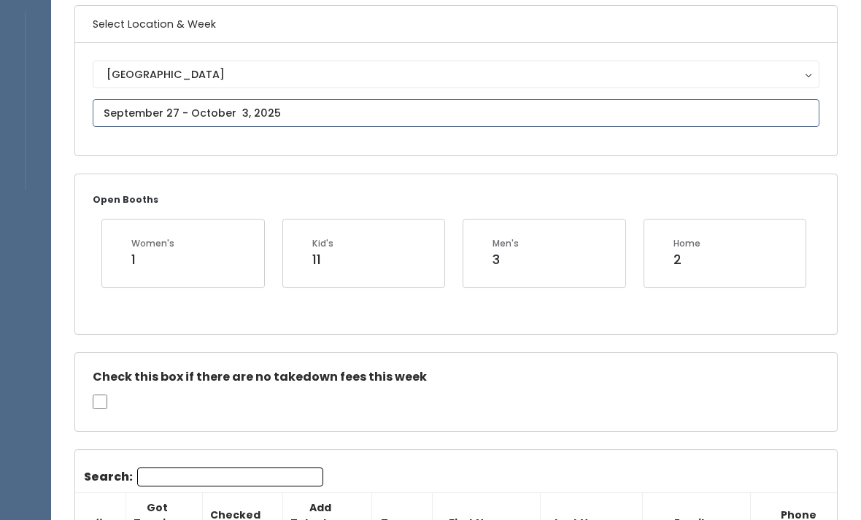
click at [162, 109] on input "text" at bounding box center [456, 113] width 727 height 28
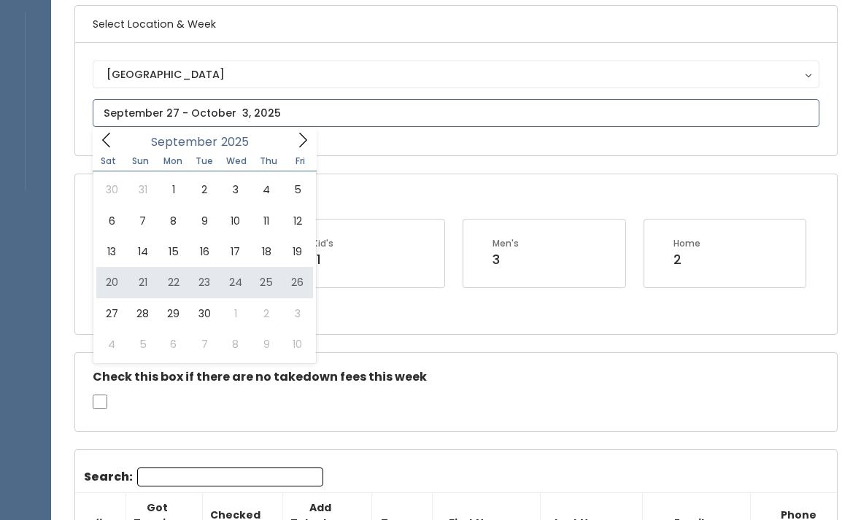
type input "[DATE] to [DATE]"
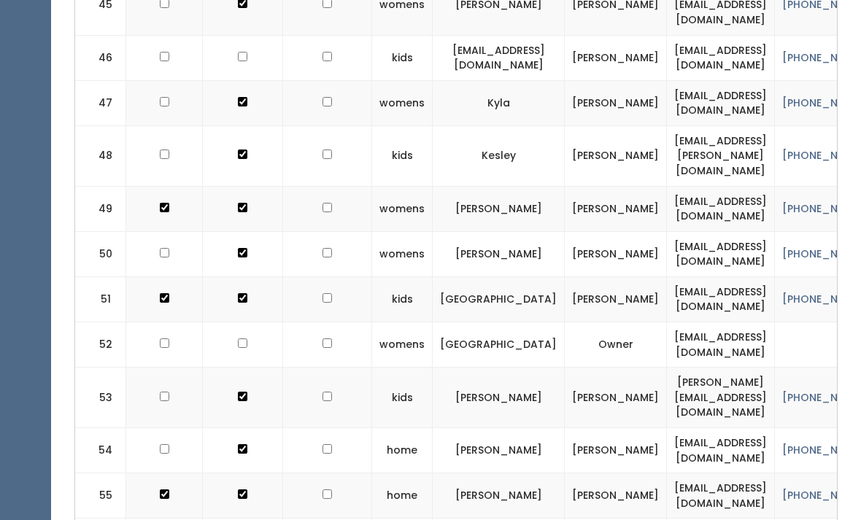
scroll to position [2570, 0]
